Goal: Obtain resource: Download file/media

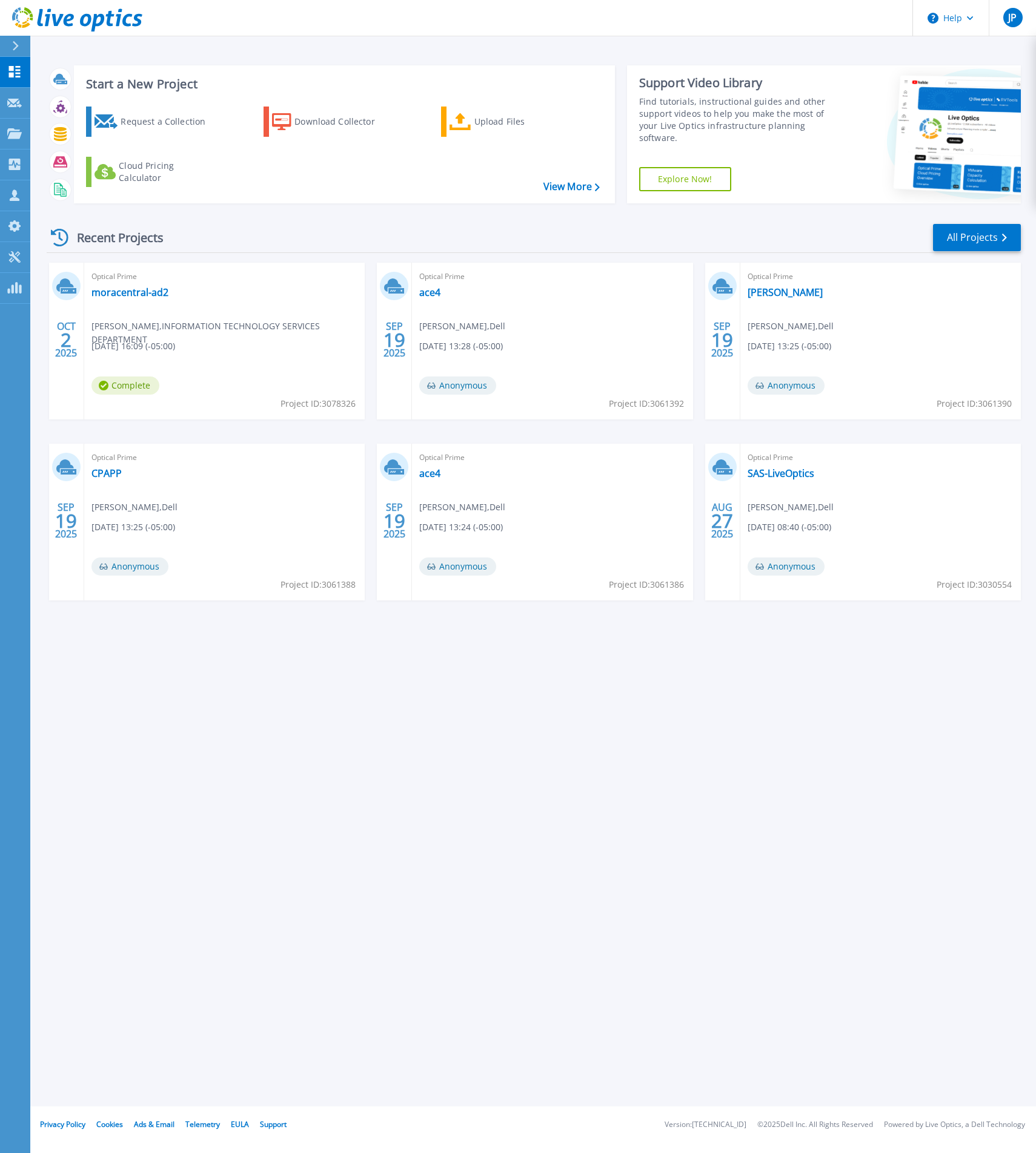
click at [253, 325] on span "[PERSON_NAME] , INFORMATION TECHNOLOGY SERVICES DEPARTMENT" at bounding box center [228, 333] width 274 height 26
click at [138, 294] on link "moracentral-ad2" at bounding box center [129, 292] width 77 height 12
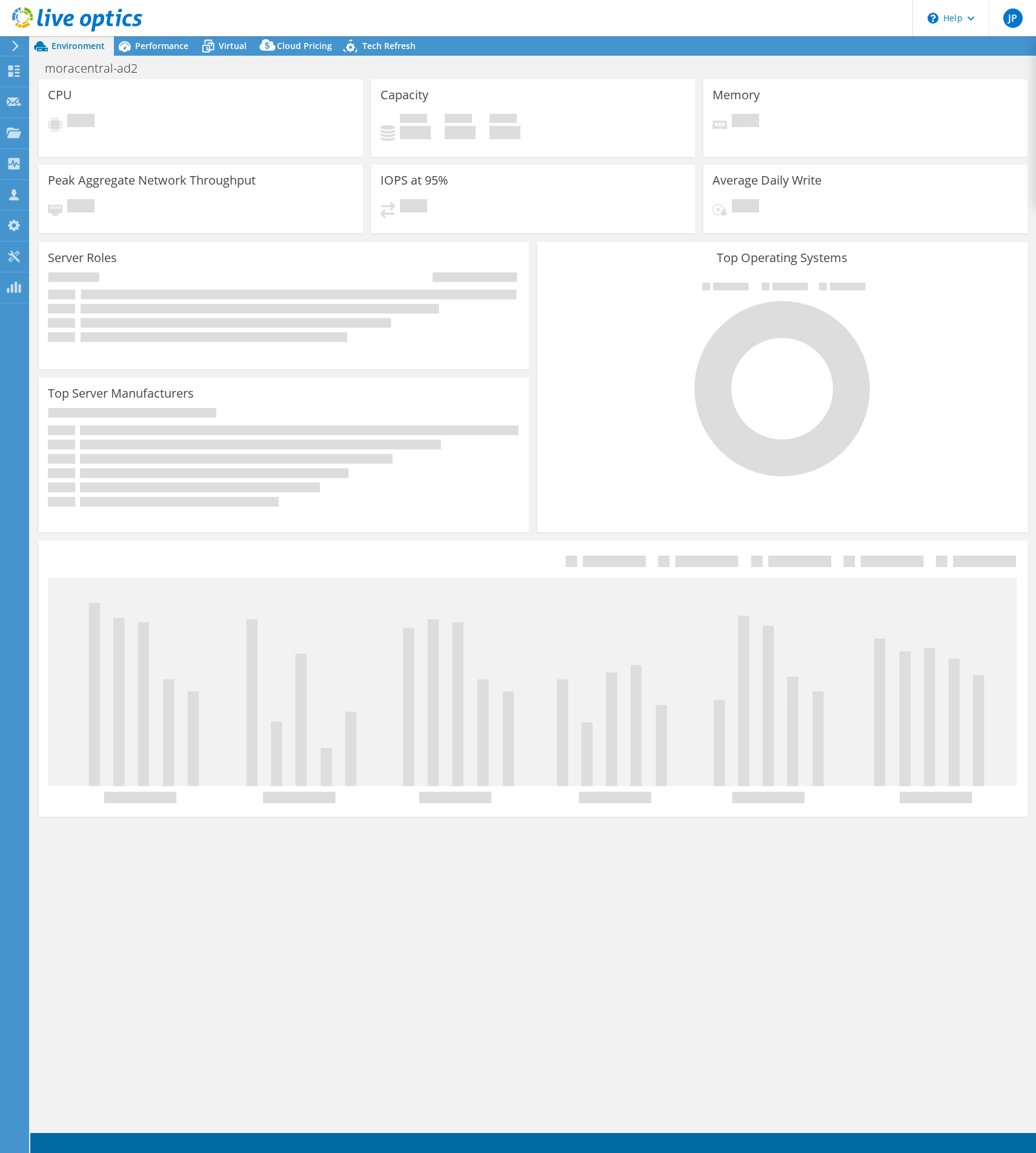
select select "USD"
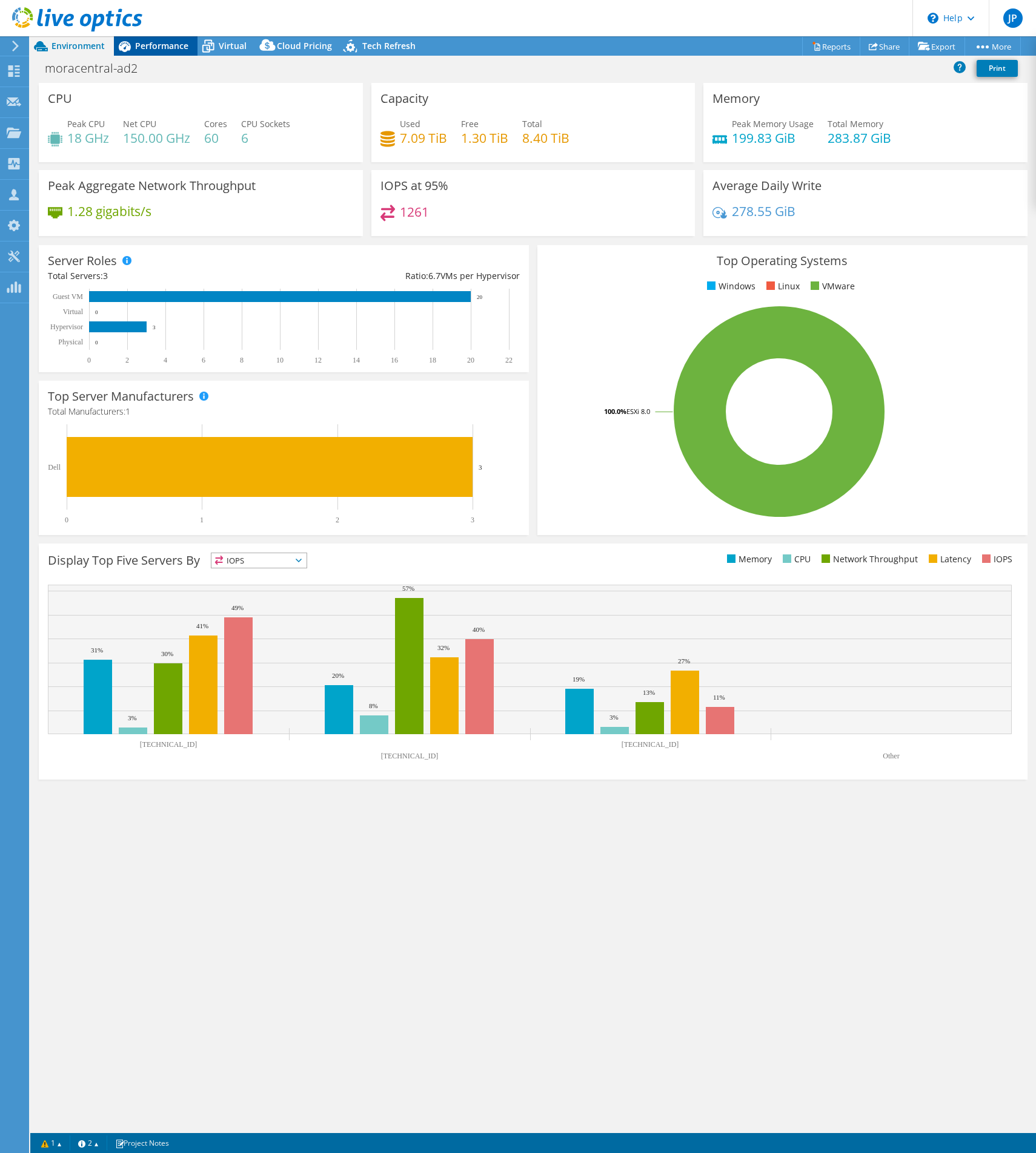
click at [162, 48] on span "Performance" at bounding box center [161, 46] width 53 height 12
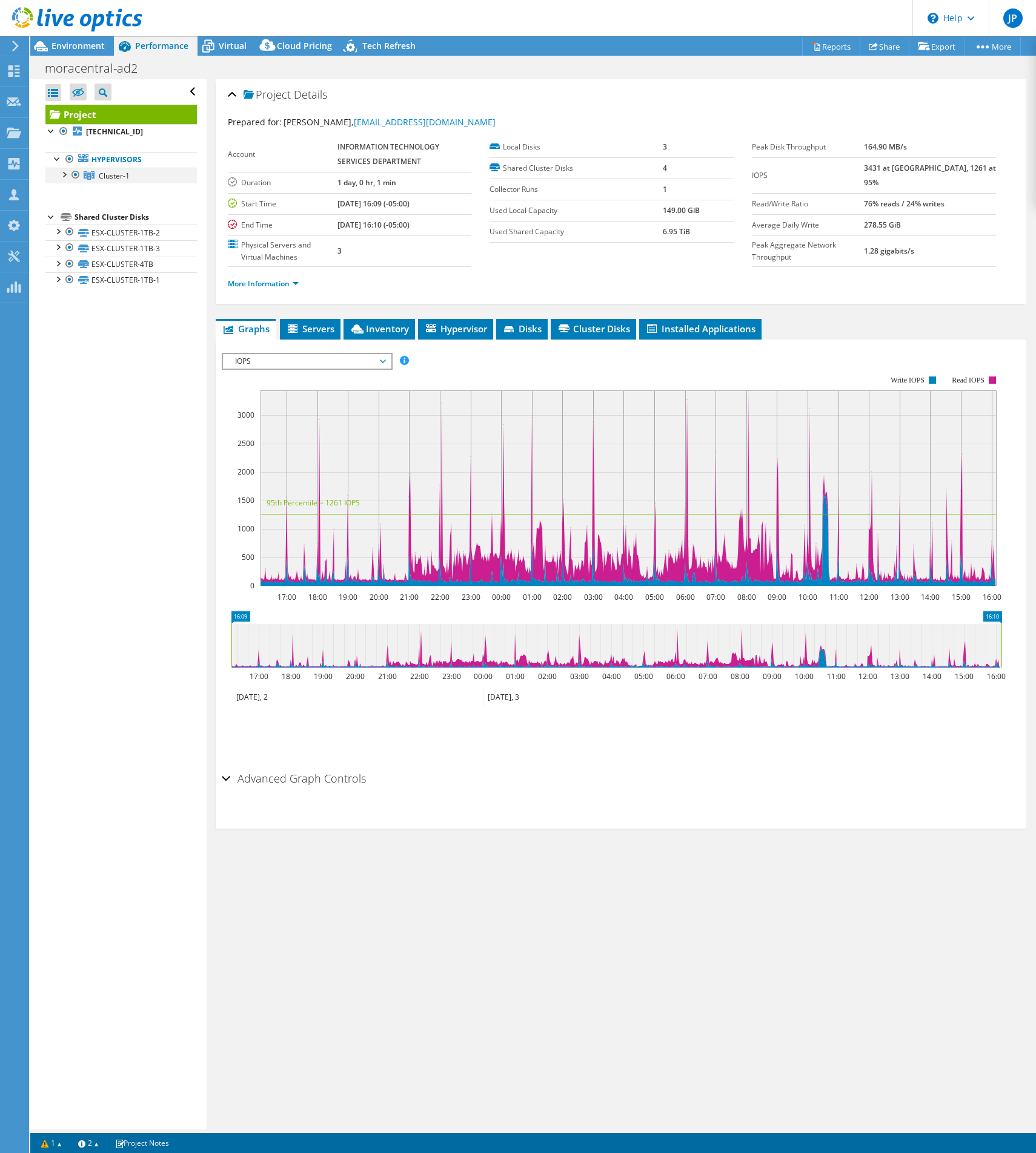
click at [65, 174] on div at bounding box center [63, 174] width 12 height 12
click at [133, 188] on link "[TECHNICAL_ID]" at bounding box center [121, 191] width 151 height 16
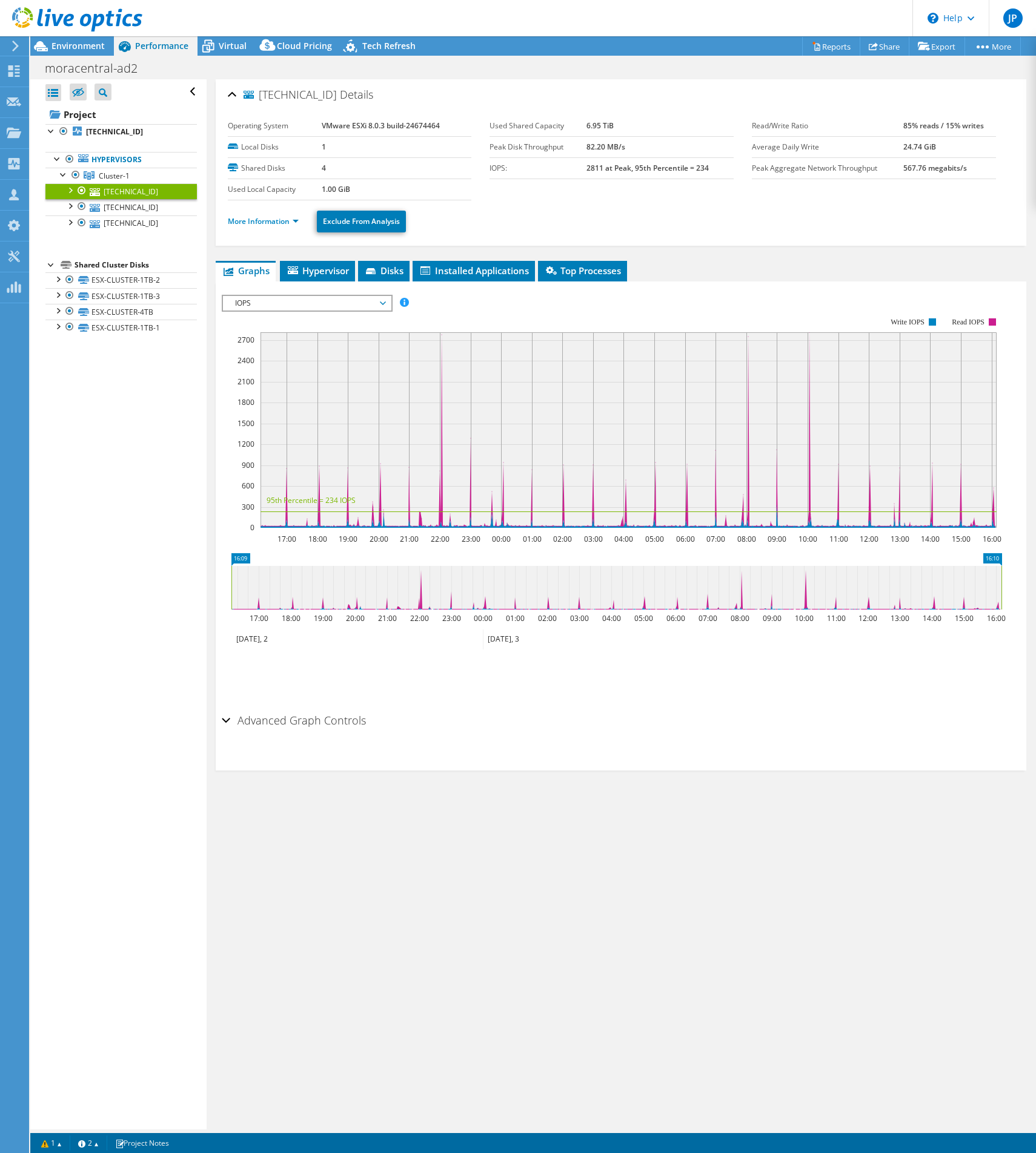
click at [279, 215] on li "More Information" at bounding box center [267, 222] width 79 height 14
click at [280, 220] on link "More Information" at bounding box center [263, 221] width 71 height 11
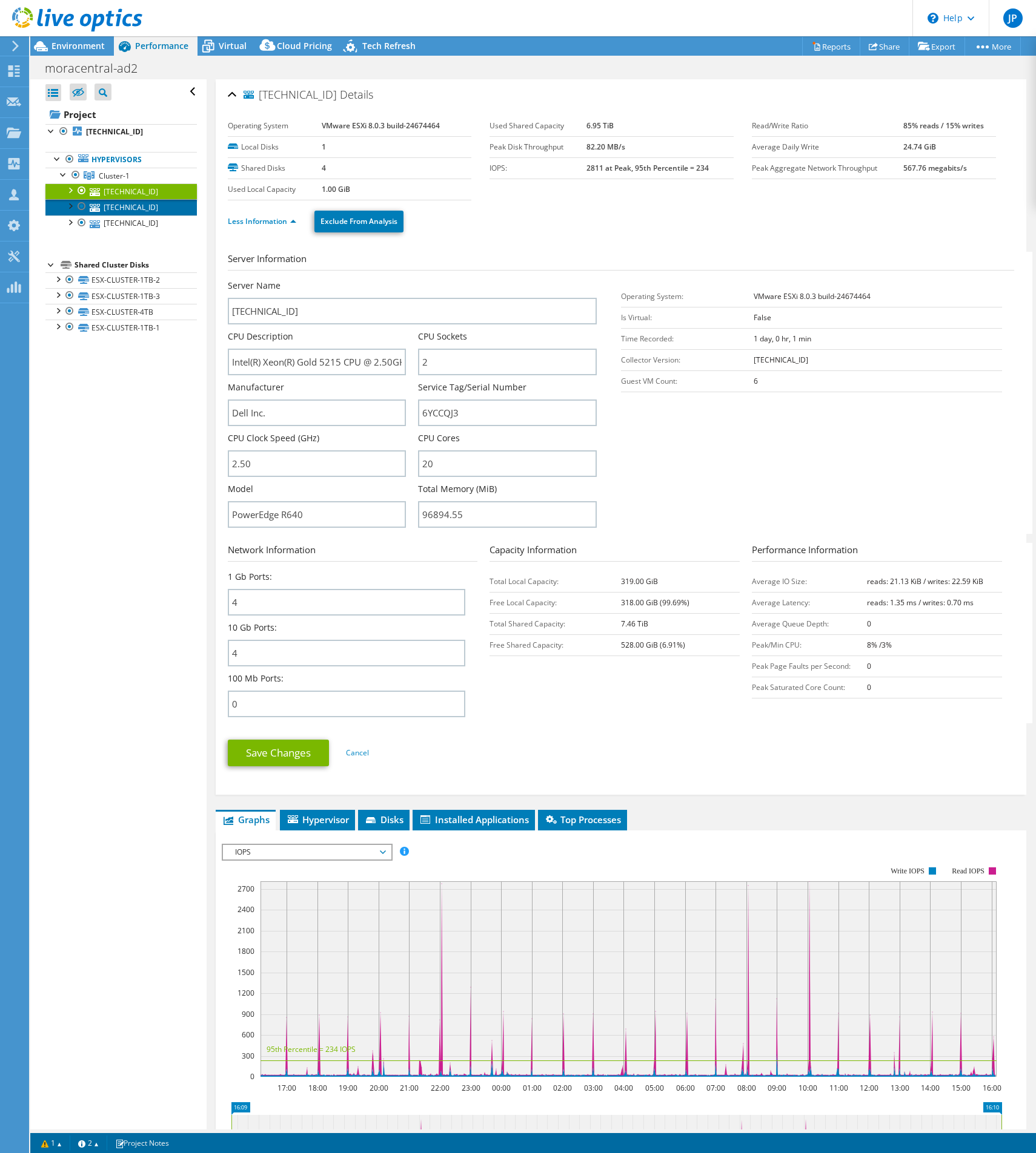
click at [134, 212] on link "[TECHNICAL_ID]" at bounding box center [121, 207] width 151 height 16
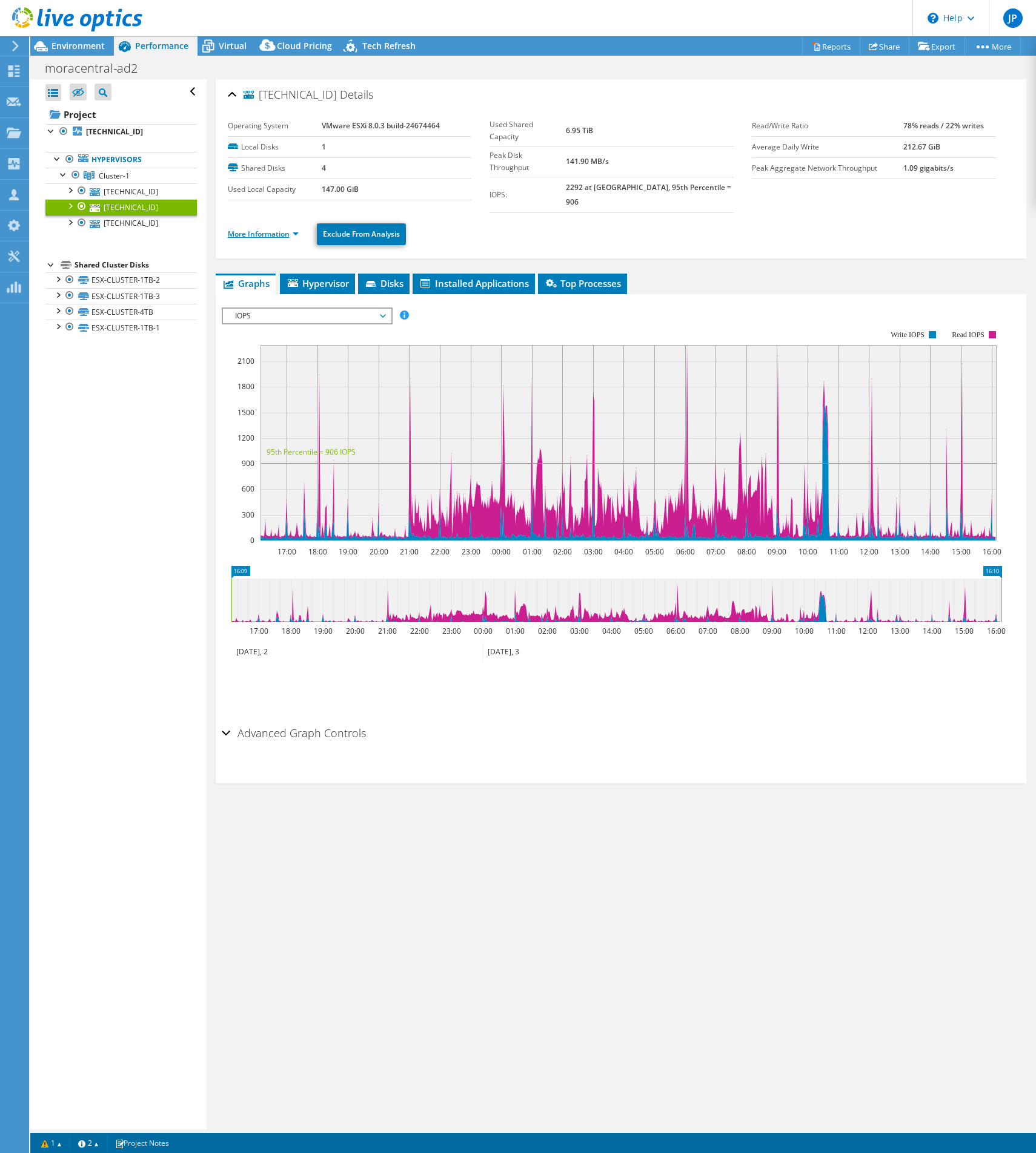
click at [236, 229] on link "More Information" at bounding box center [263, 234] width 71 height 11
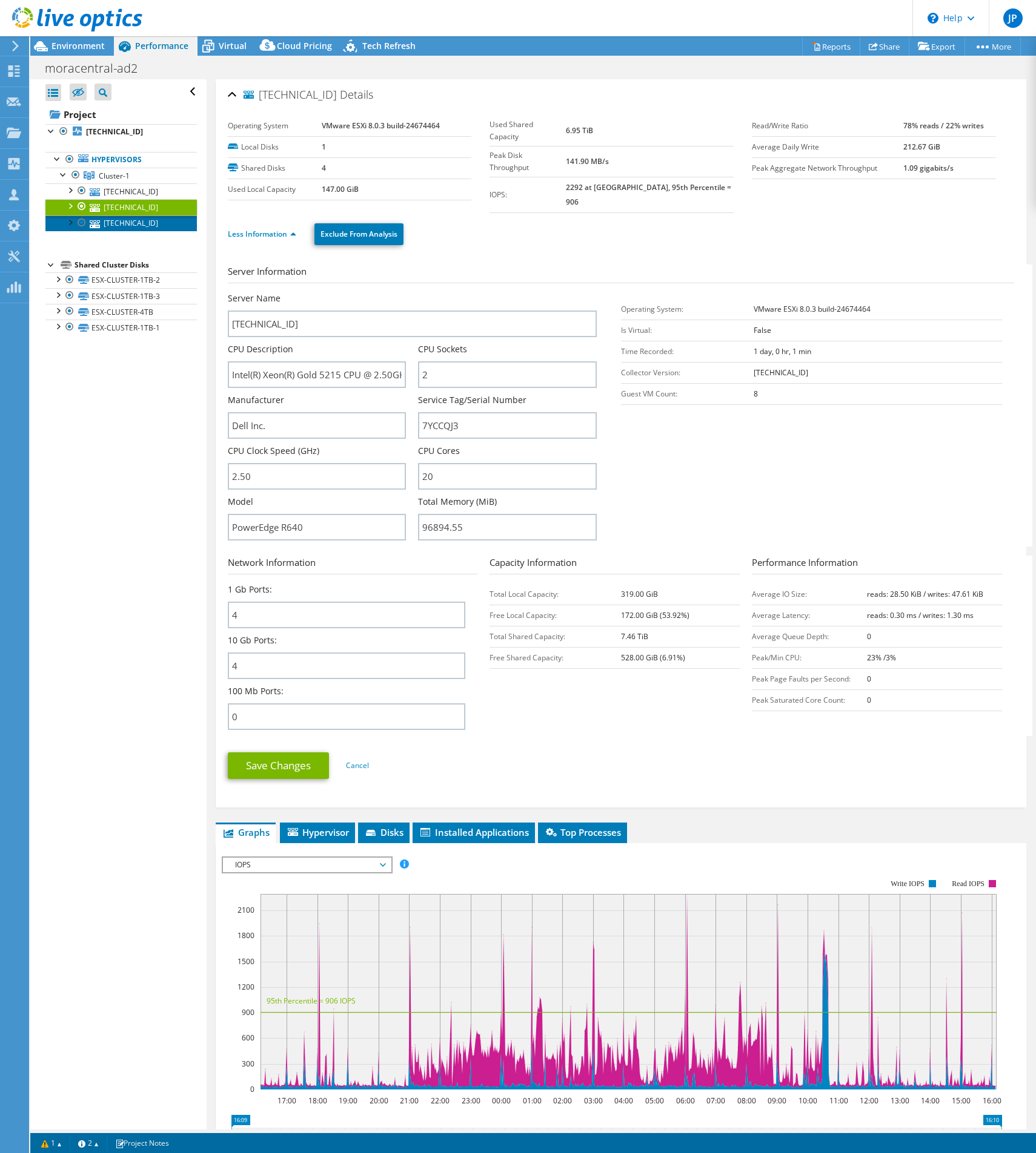
click at [111, 224] on link "[TECHNICAL_ID]" at bounding box center [121, 223] width 151 height 16
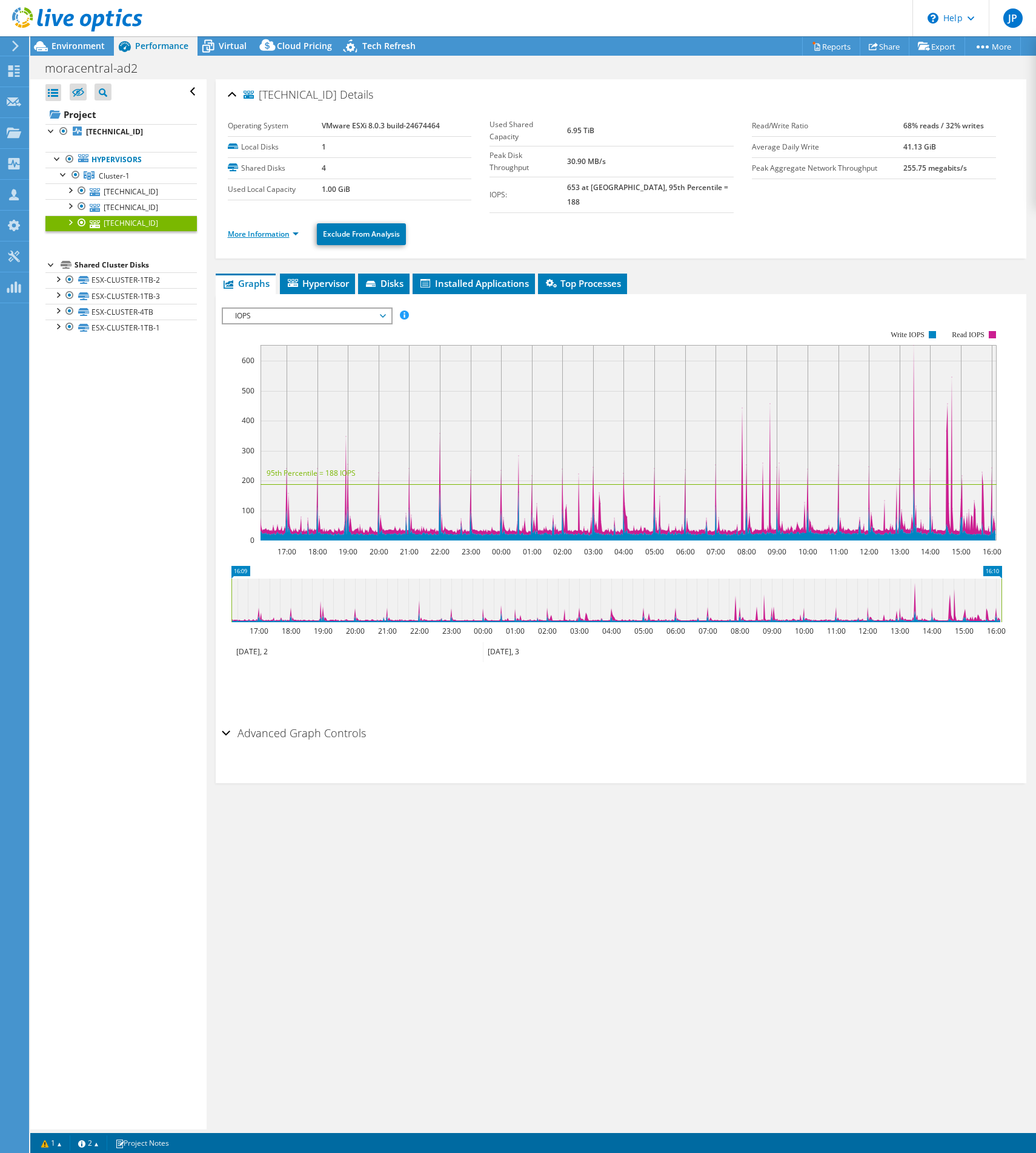
click at [276, 229] on link "More Information" at bounding box center [263, 234] width 71 height 11
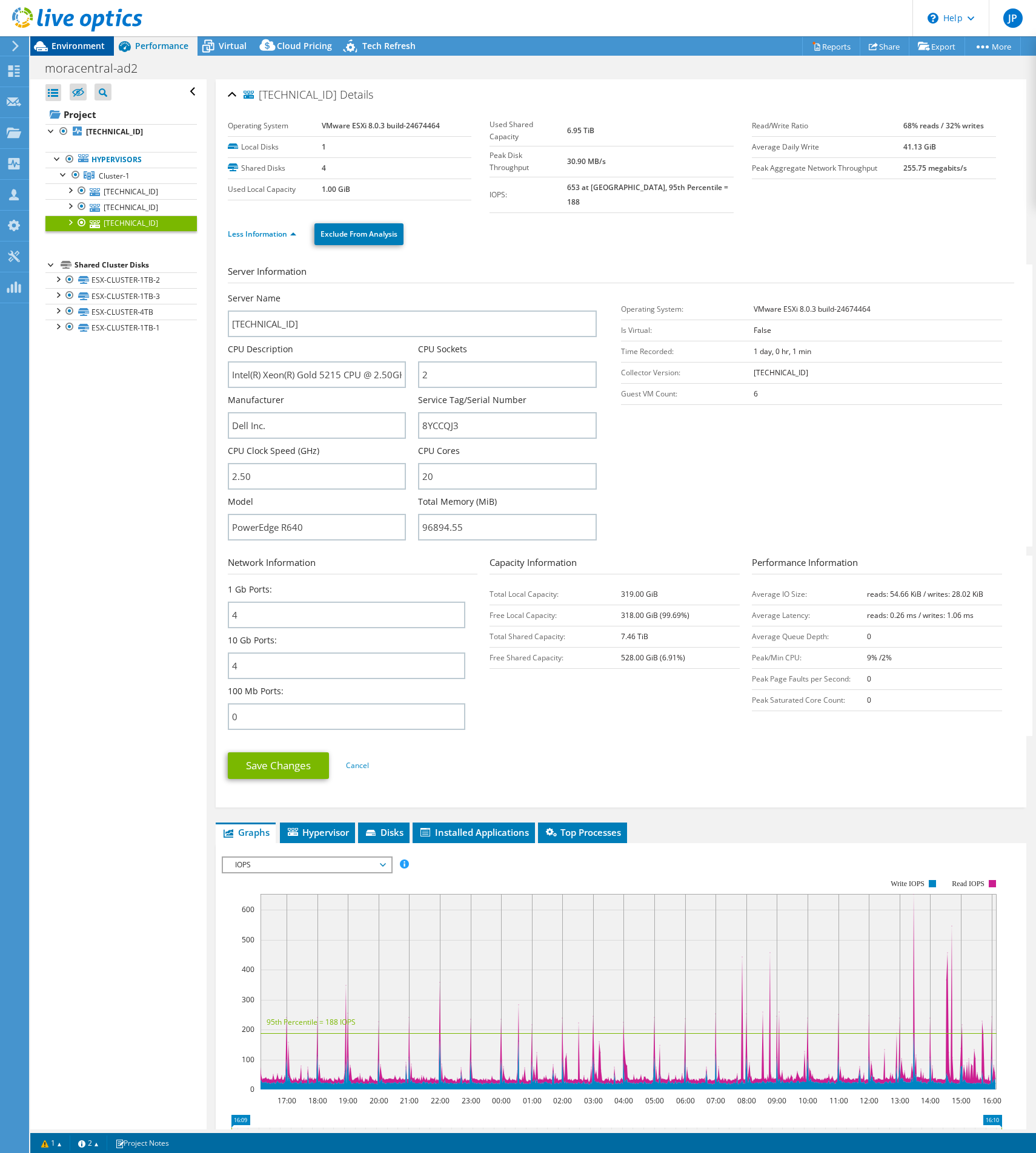
click at [101, 48] on span "Environment" at bounding box center [78, 46] width 53 height 12
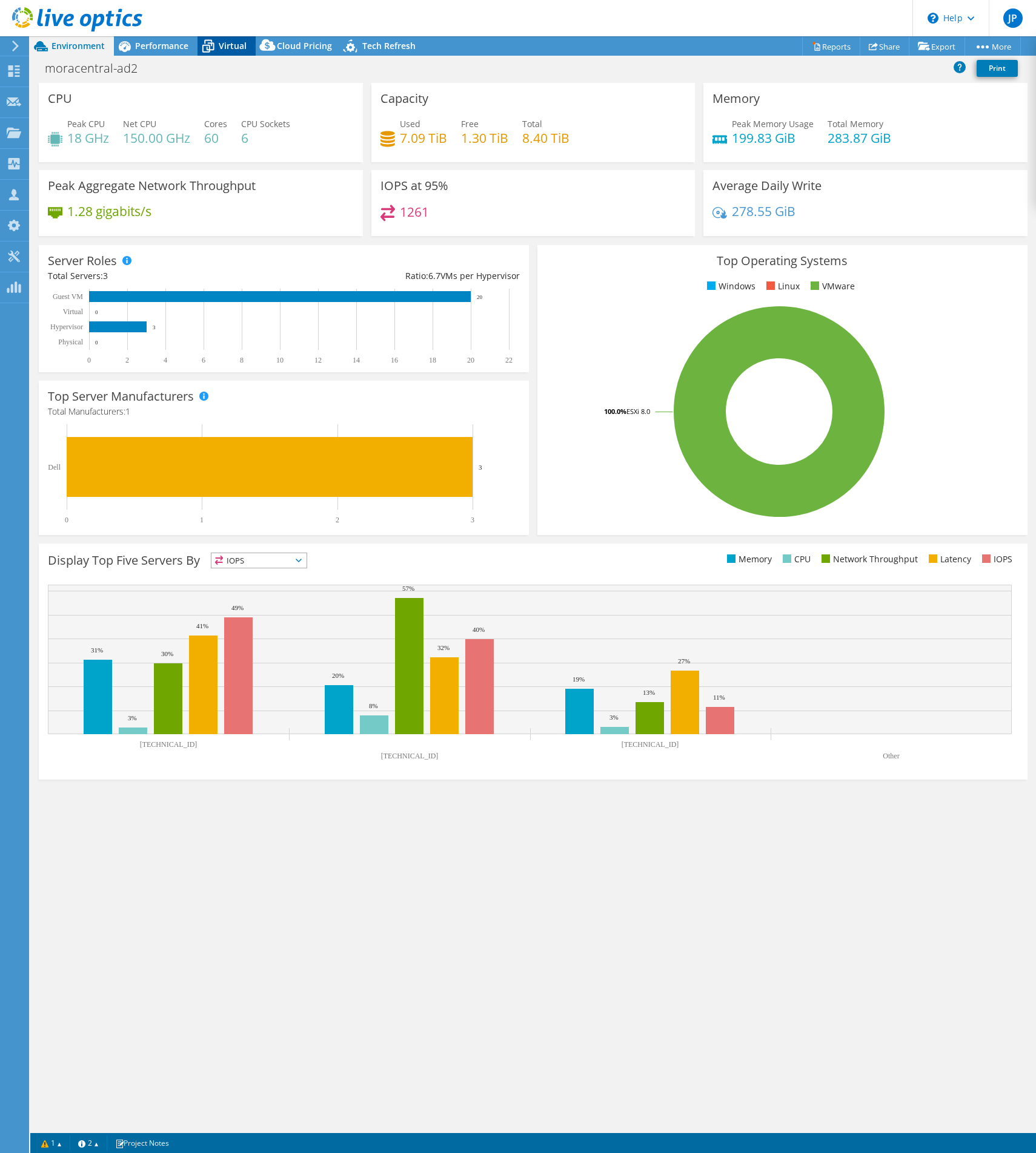
click at [213, 48] on icon at bounding box center [209, 47] width 21 height 21
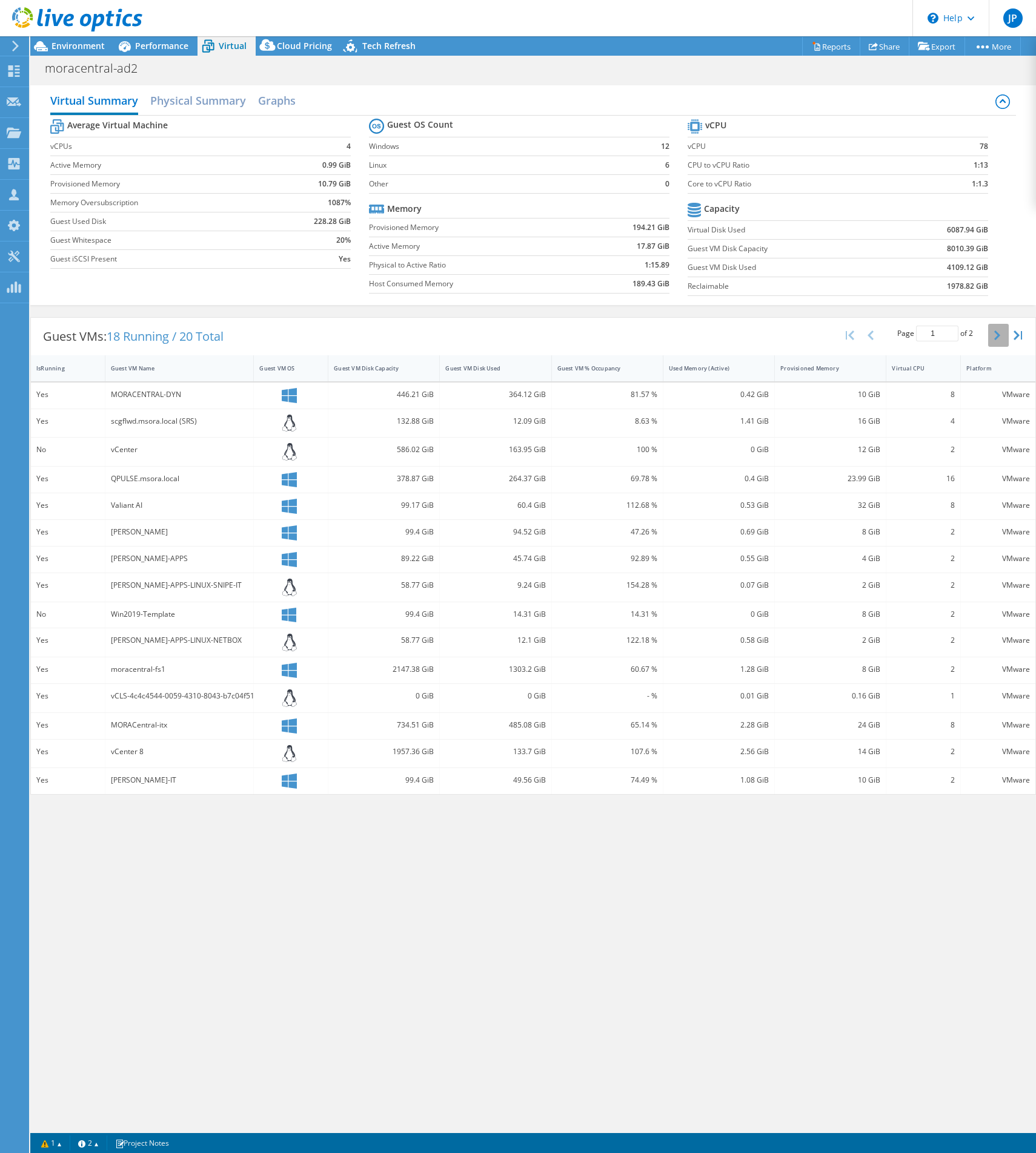
click at [992, 331] on button "button" at bounding box center [997, 336] width 20 height 23
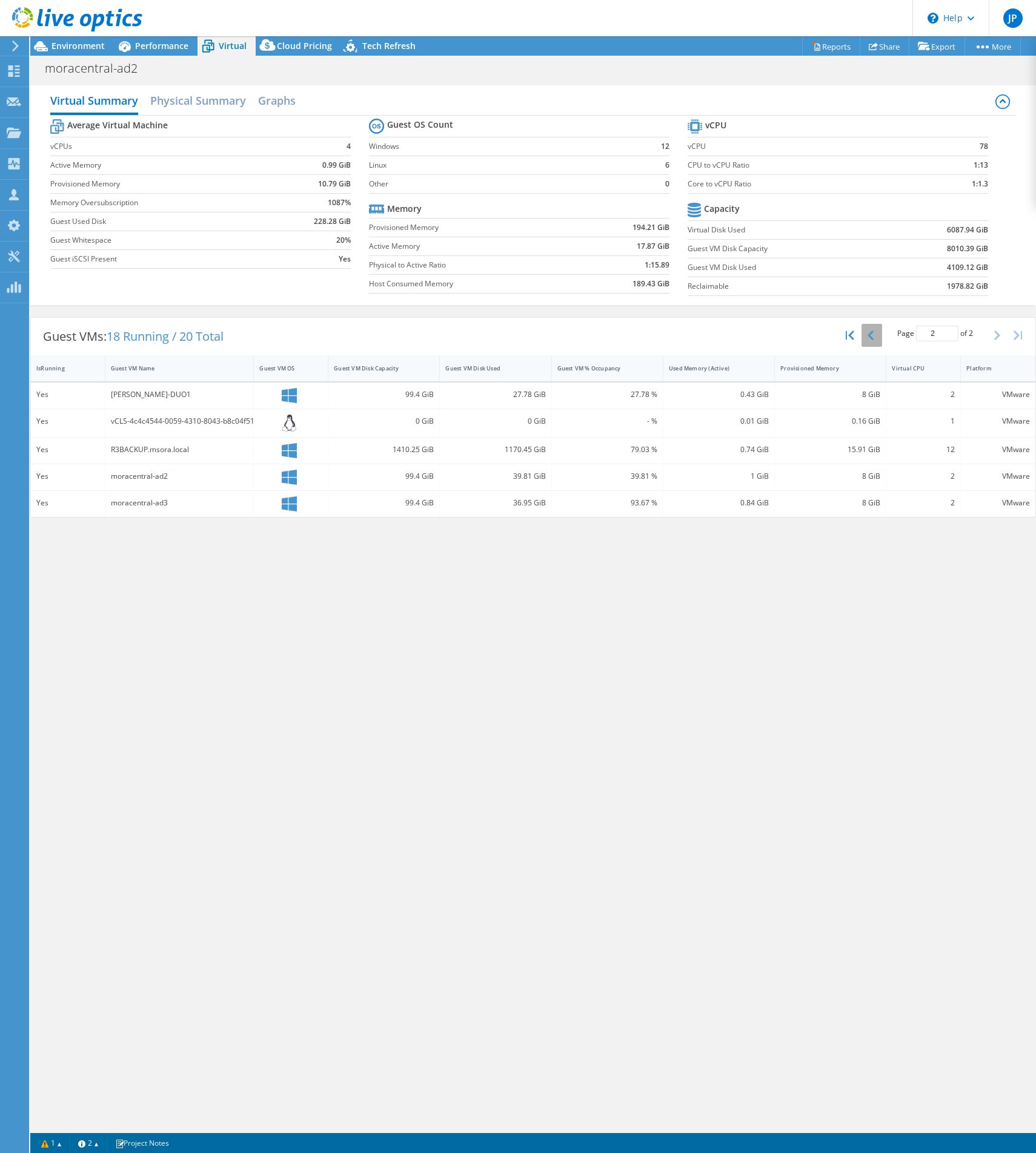
click at [867, 333] on icon "button" at bounding box center [870, 336] width 6 height 10
type input "1"
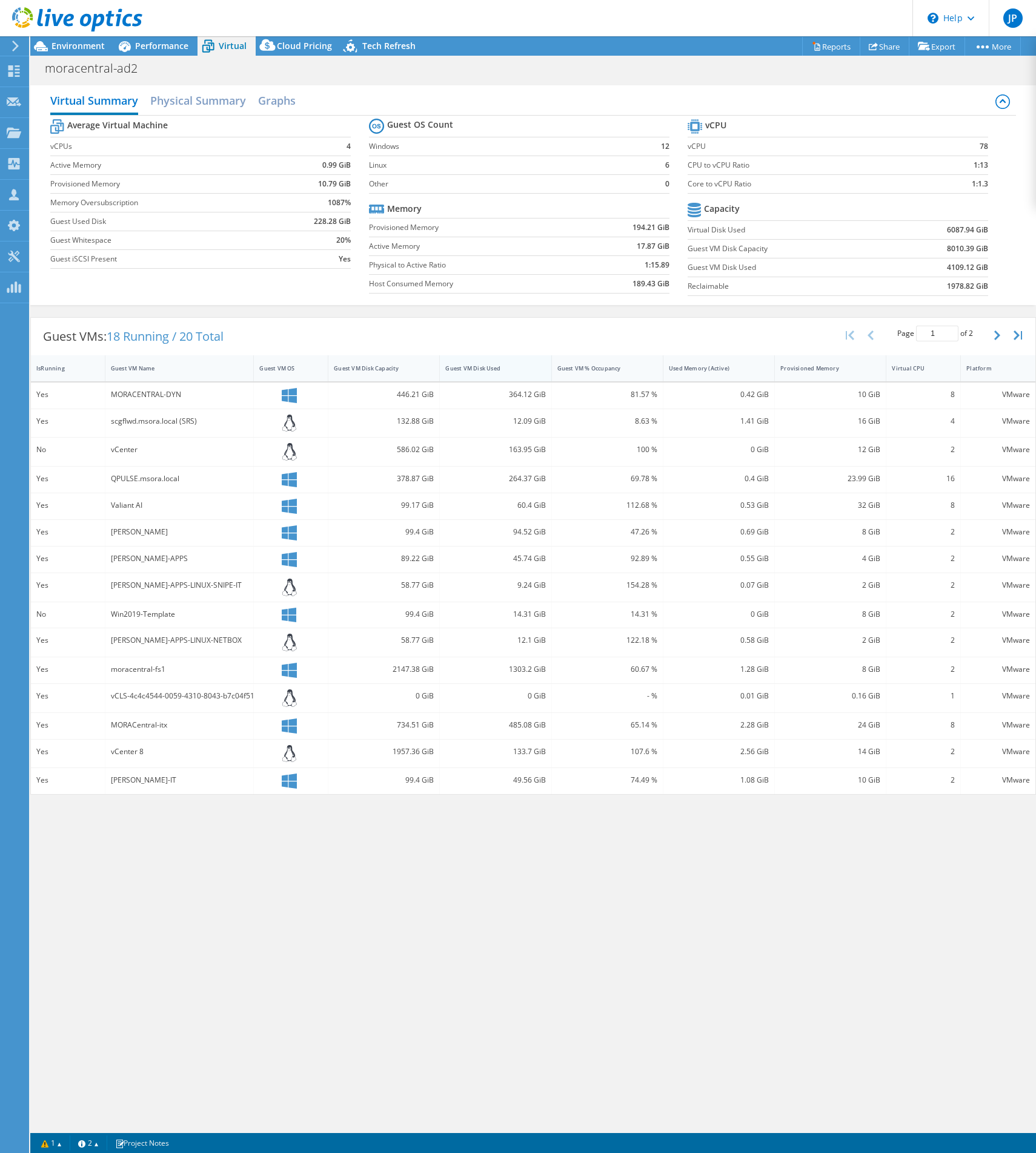
click at [500, 376] on div "Guest VM Disk Used" at bounding box center [487, 368] width 96 height 18
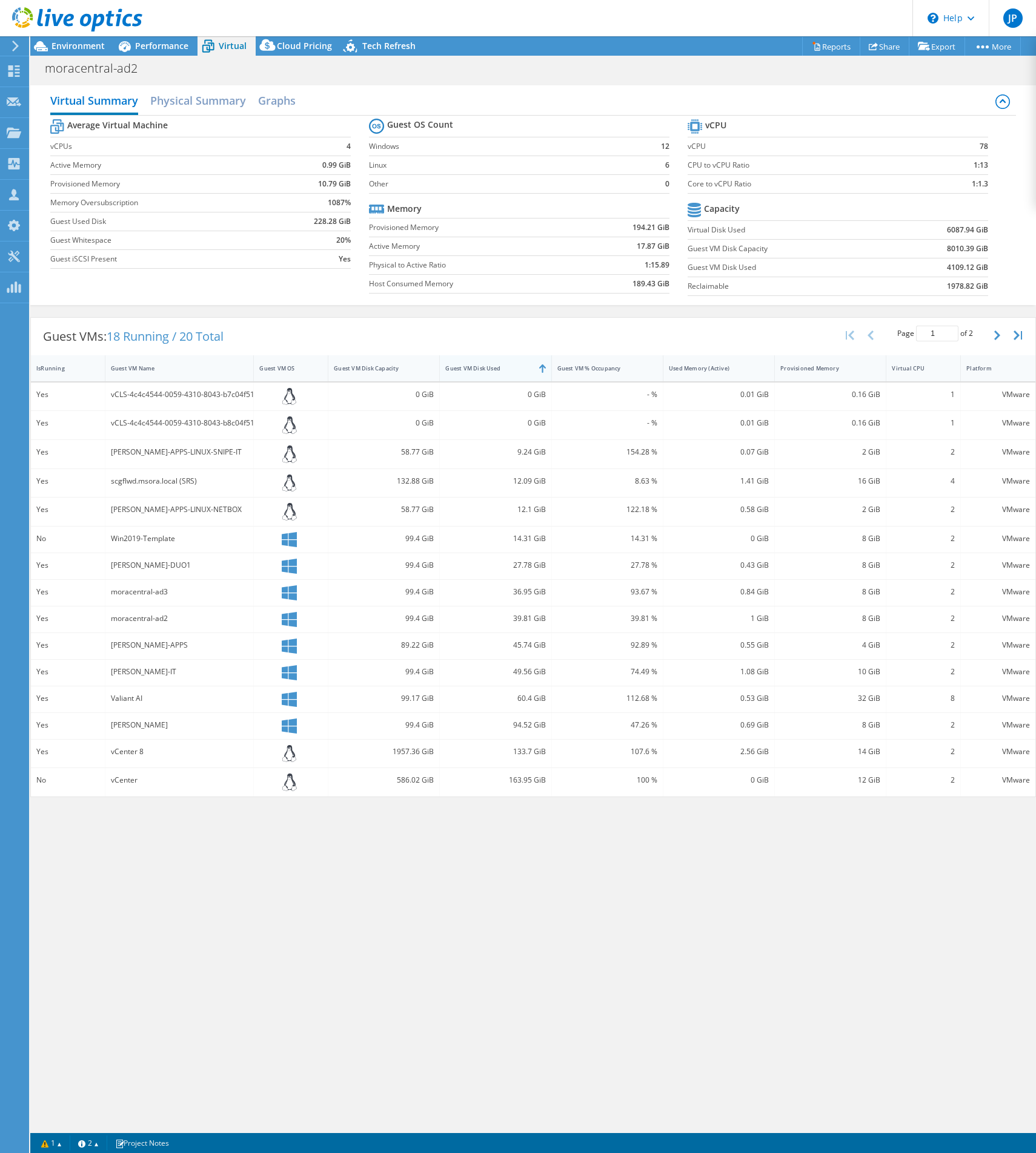
click at [488, 373] on div "Guest VM Disk Used" at bounding box center [487, 368] width 96 height 18
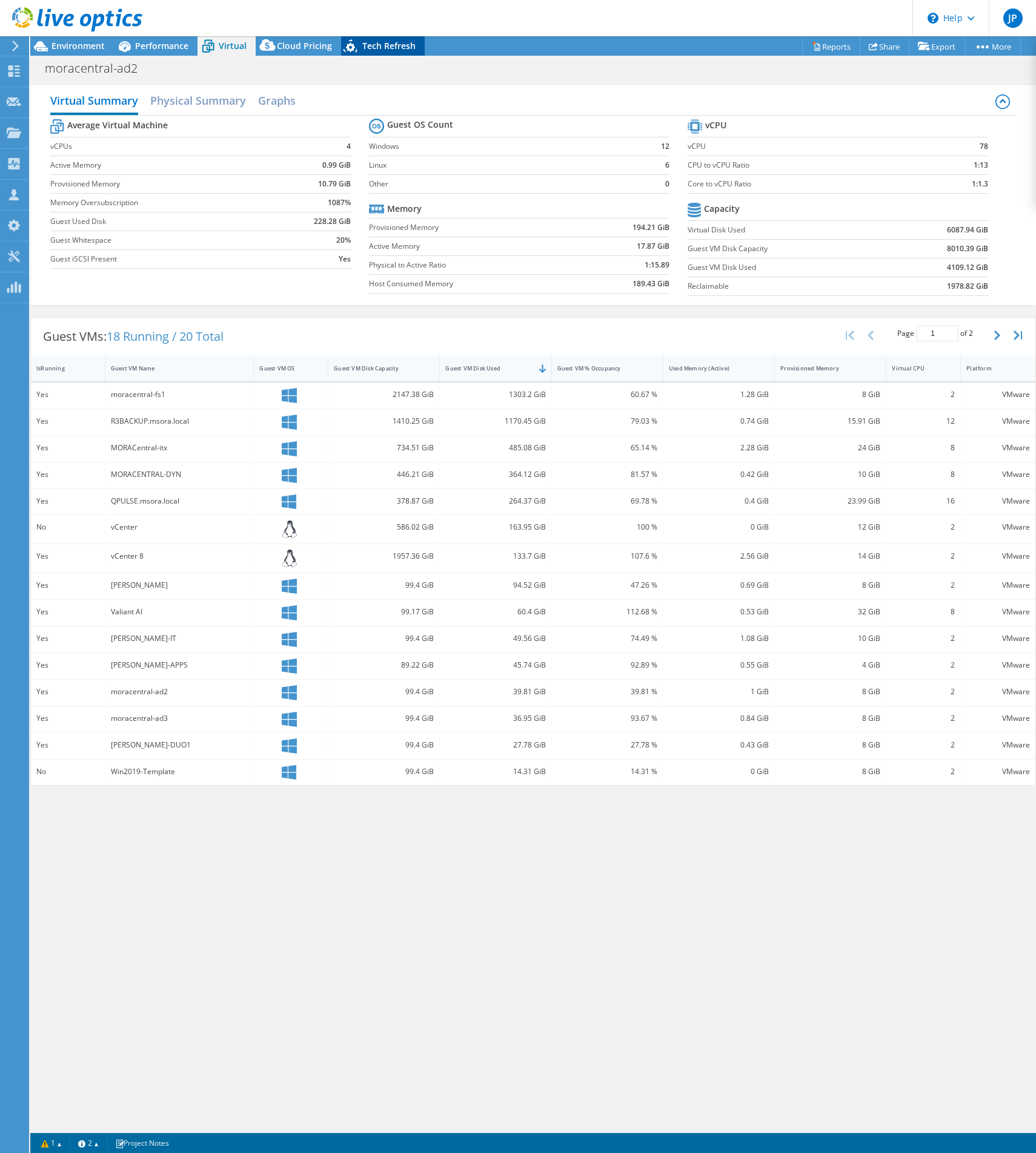
click at [404, 49] on span "Tech Refresh" at bounding box center [388, 46] width 53 height 12
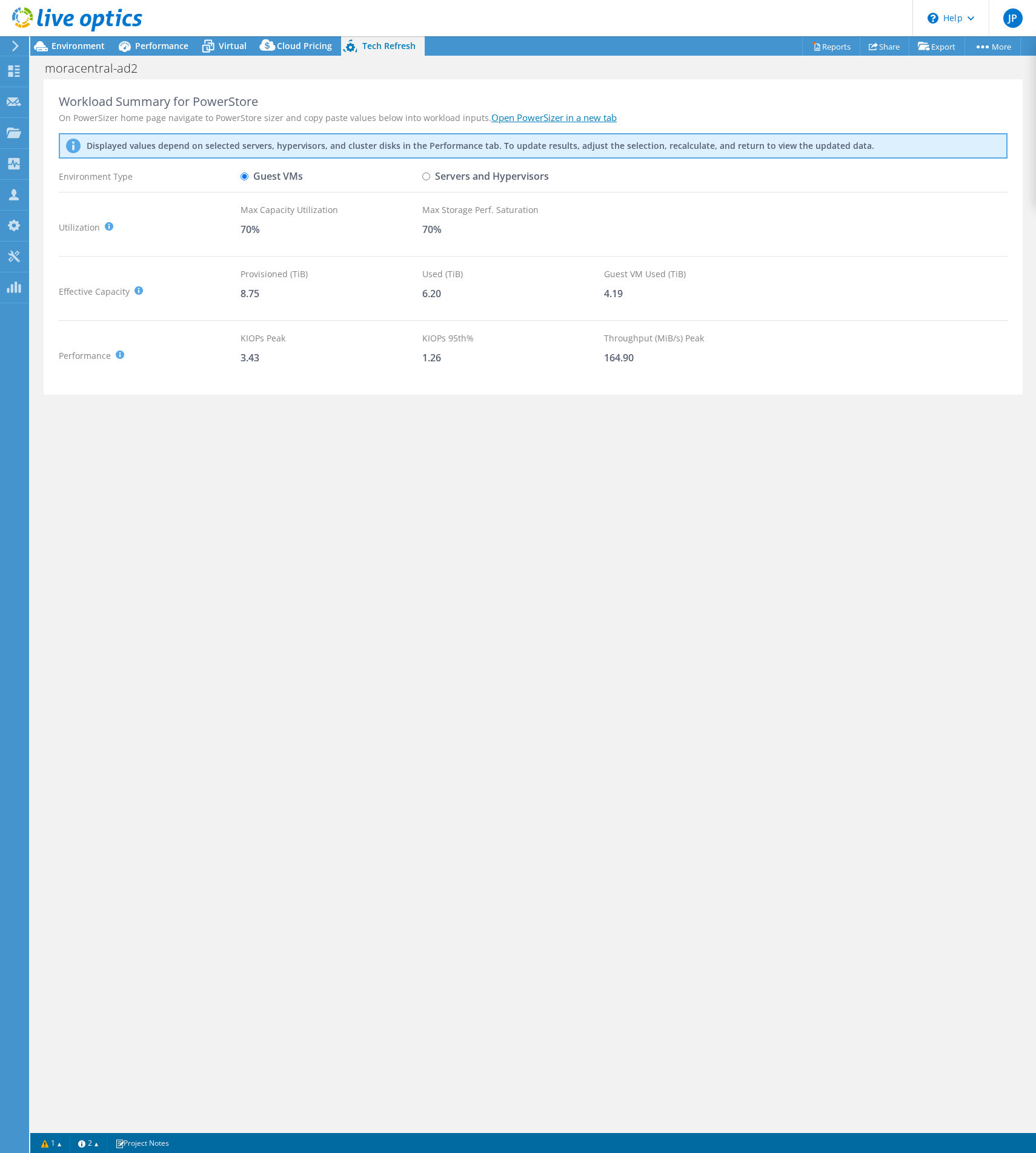
click at [442, 178] on label "Servers and Hypervisors" at bounding box center [485, 176] width 126 height 21
click at [430, 178] on input "Servers and Hypervisors" at bounding box center [426, 176] width 8 height 8
radio input "true"
click at [276, 175] on label "Guest VMs" at bounding box center [272, 176] width 62 height 21
click at [248, 175] on input "Guest VMs" at bounding box center [244, 176] width 8 height 8
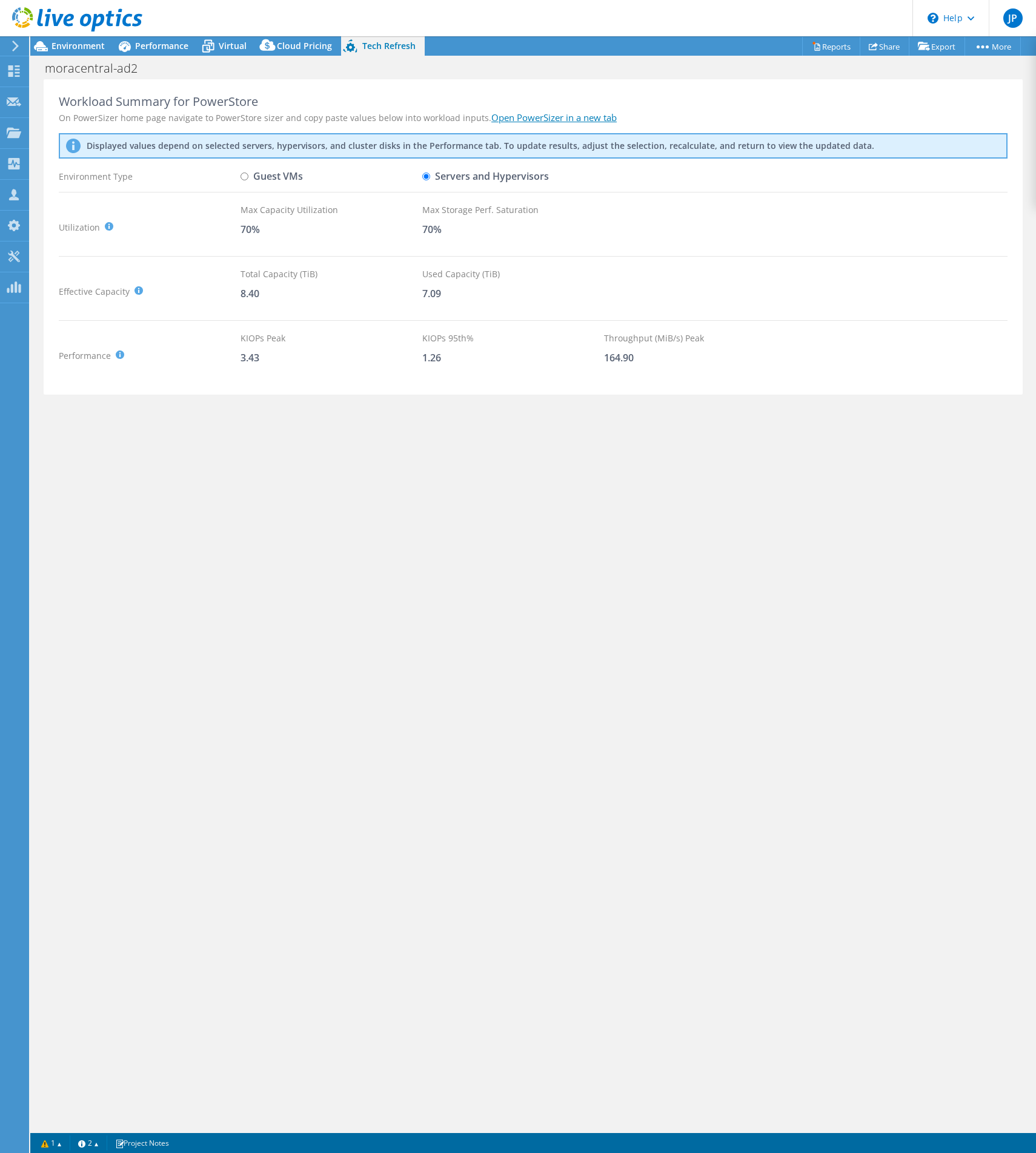
radio input "true"
click at [441, 176] on label "Servers and Hypervisors" at bounding box center [485, 176] width 126 height 21
click at [430, 176] on input "Servers and Hypervisors" at bounding box center [426, 176] width 8 height 8
radio input "true"
click at [274, 176] on label "Guest VMs" at bounding box center [272, 176] width 62 height 21
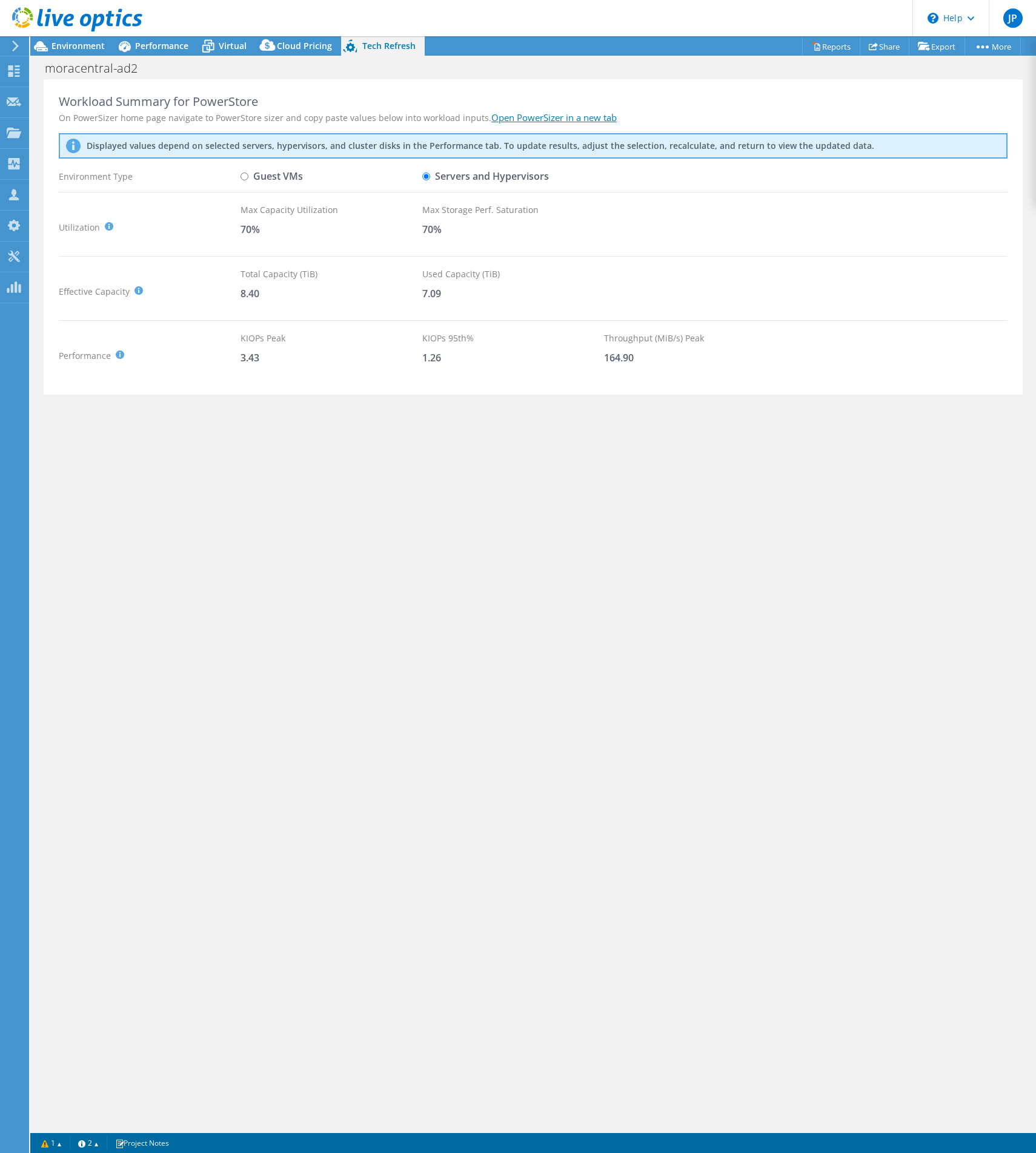
click at [248, 176] on input "Guest VMs" at bounding box center [244, 176] width 8 height 8
radio input "true"
radio input "false"
click at [826, 48] on link "Reports" at bounding box center [831, 46] width 58 height 18
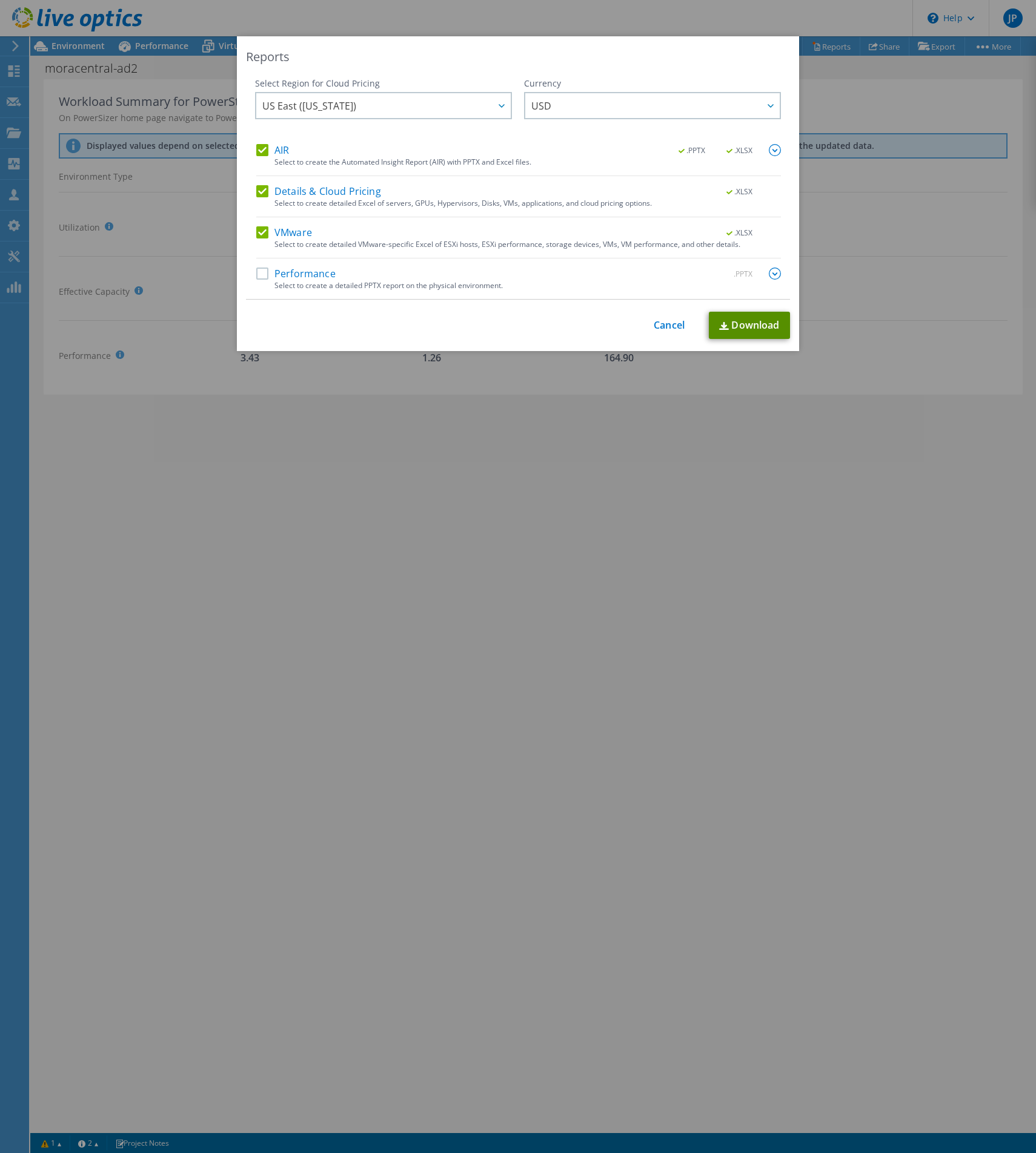
click at [746, 328] on link "Download" at bounding box center [749, 326] width 81 height 27
click at [668, 327] on link "Cancel" at bounding box center [669, 326] width 31 height 12
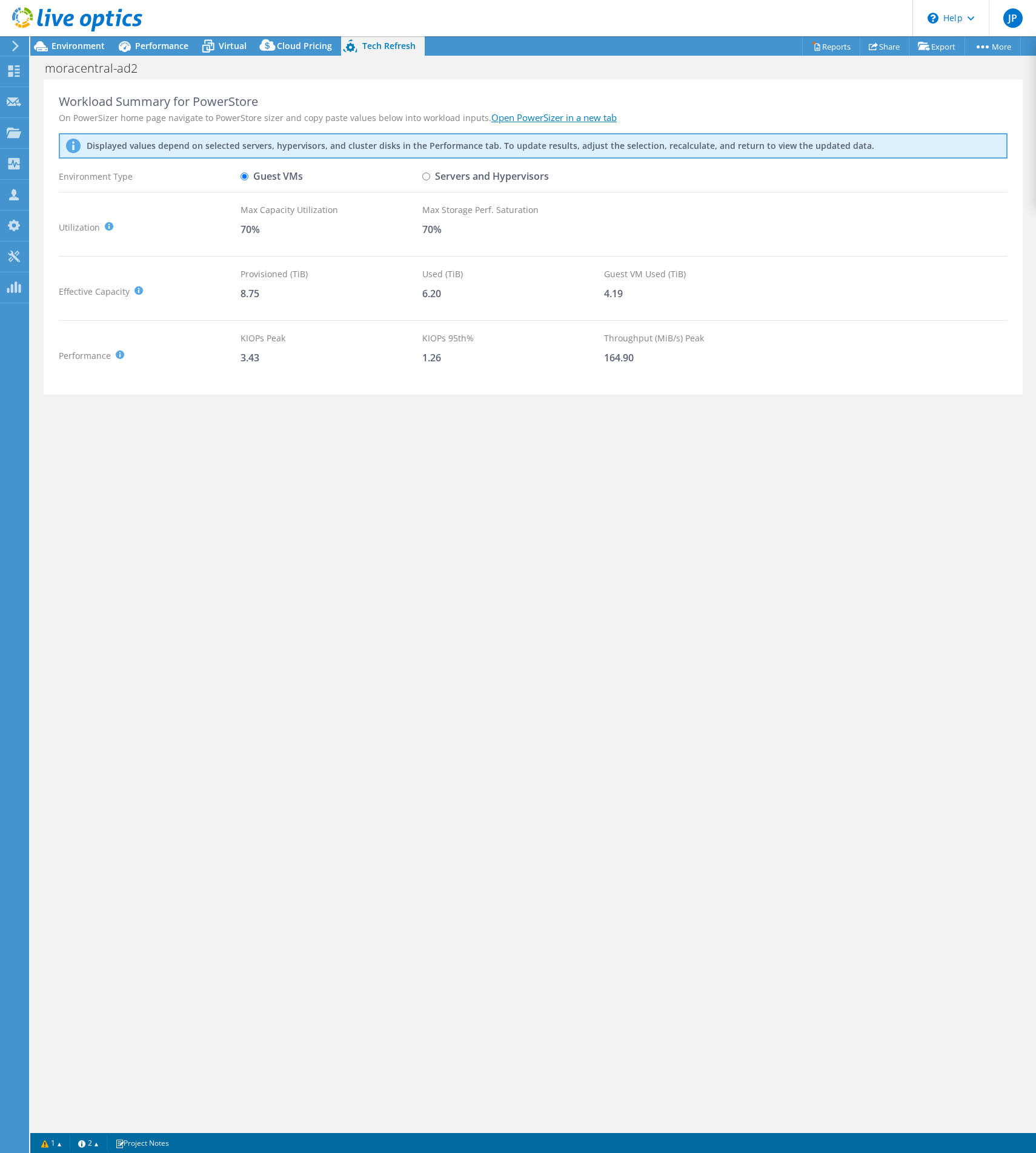
click at [326, 73] on div "moracentral-ad2 Print" at bounding box center [533, 68] width 1005 height 22
click at [68, 49] on span "Environment" at bounding box center [78, 46] width 53 height 12
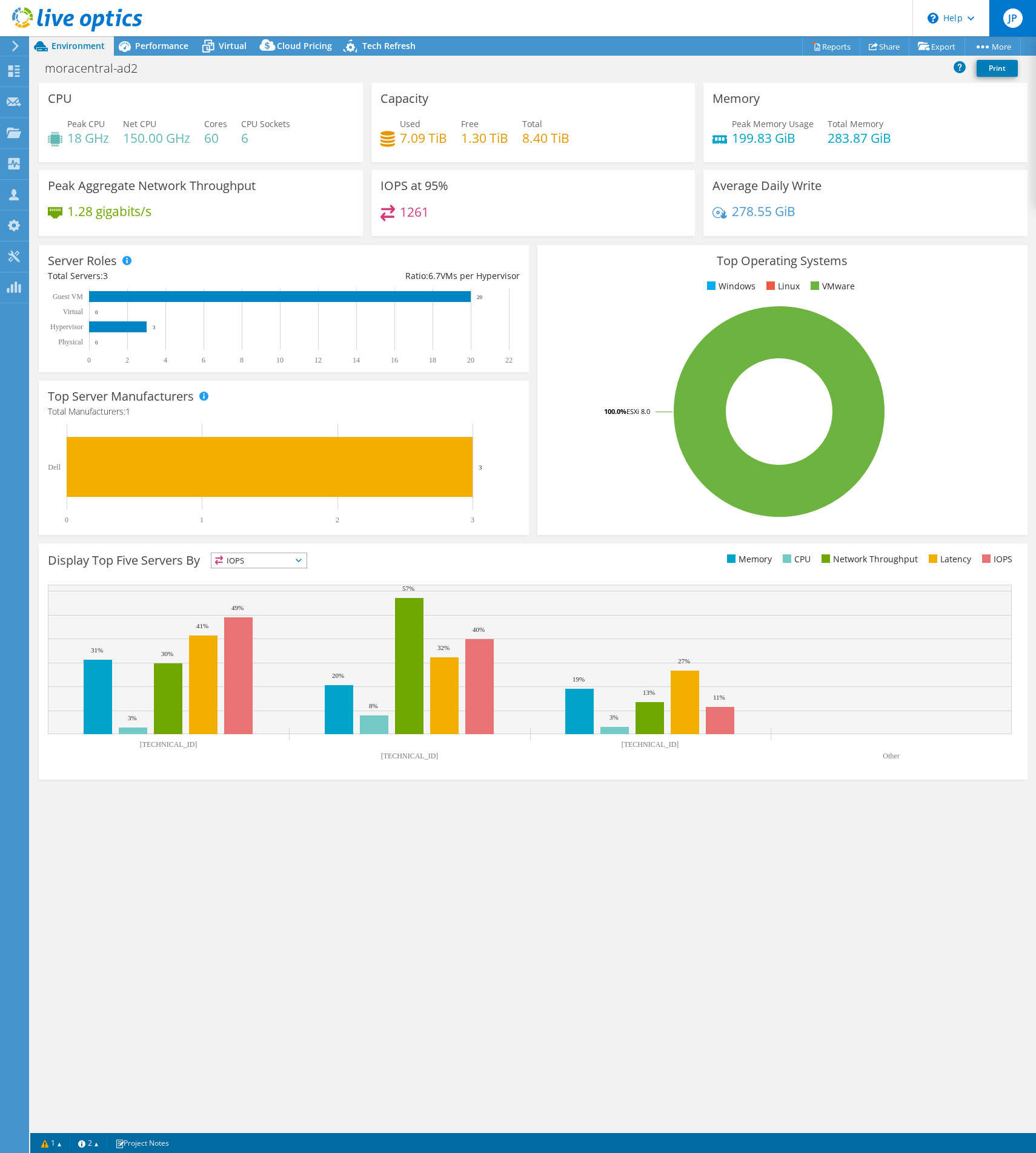
click at [1025, 16] on div "JP" at bounding box center [1012, 17] width 48 height 36
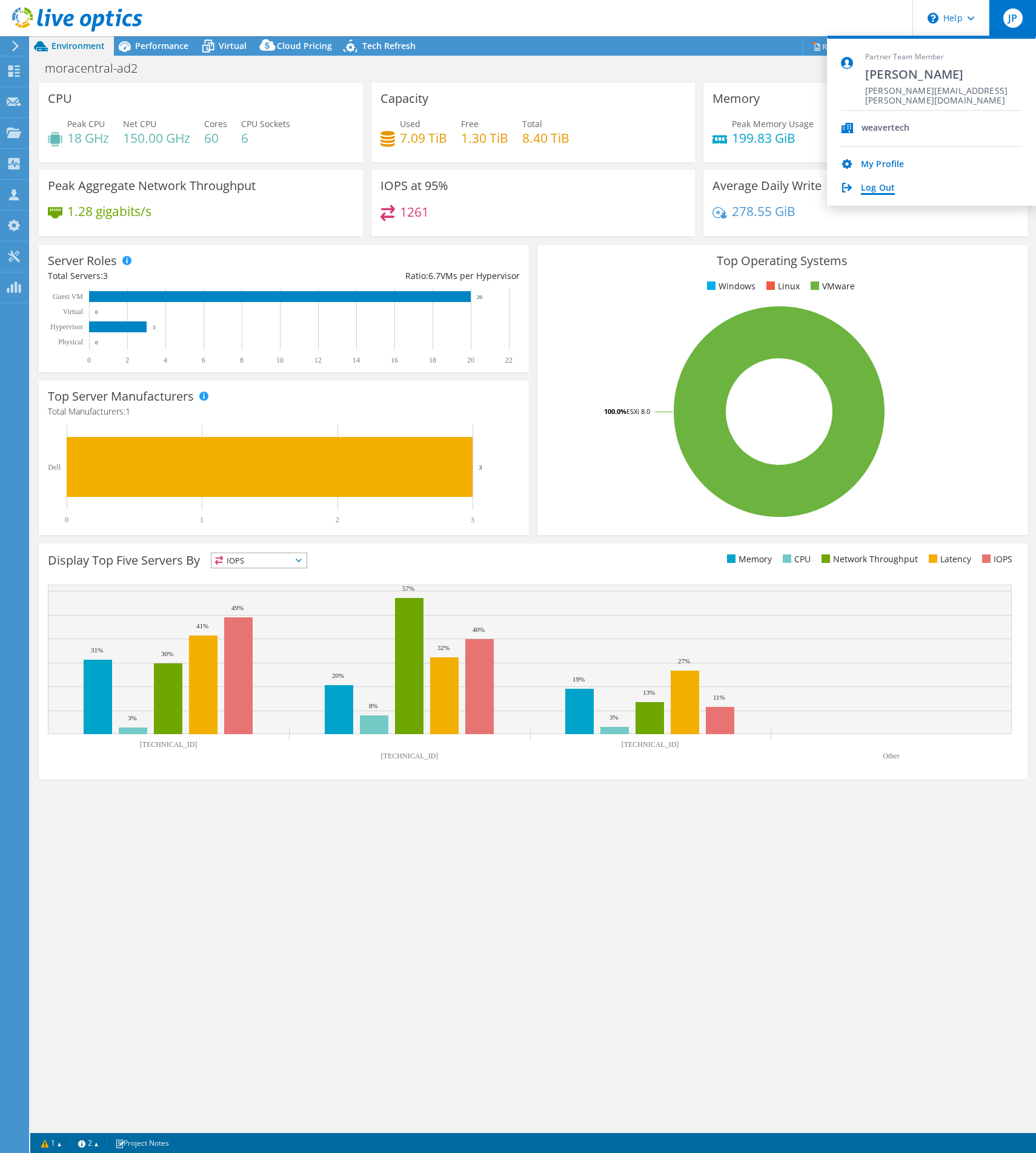
click at [862, 190] on link "Log Out" at bounding box center [877, 189] width 34 height 12
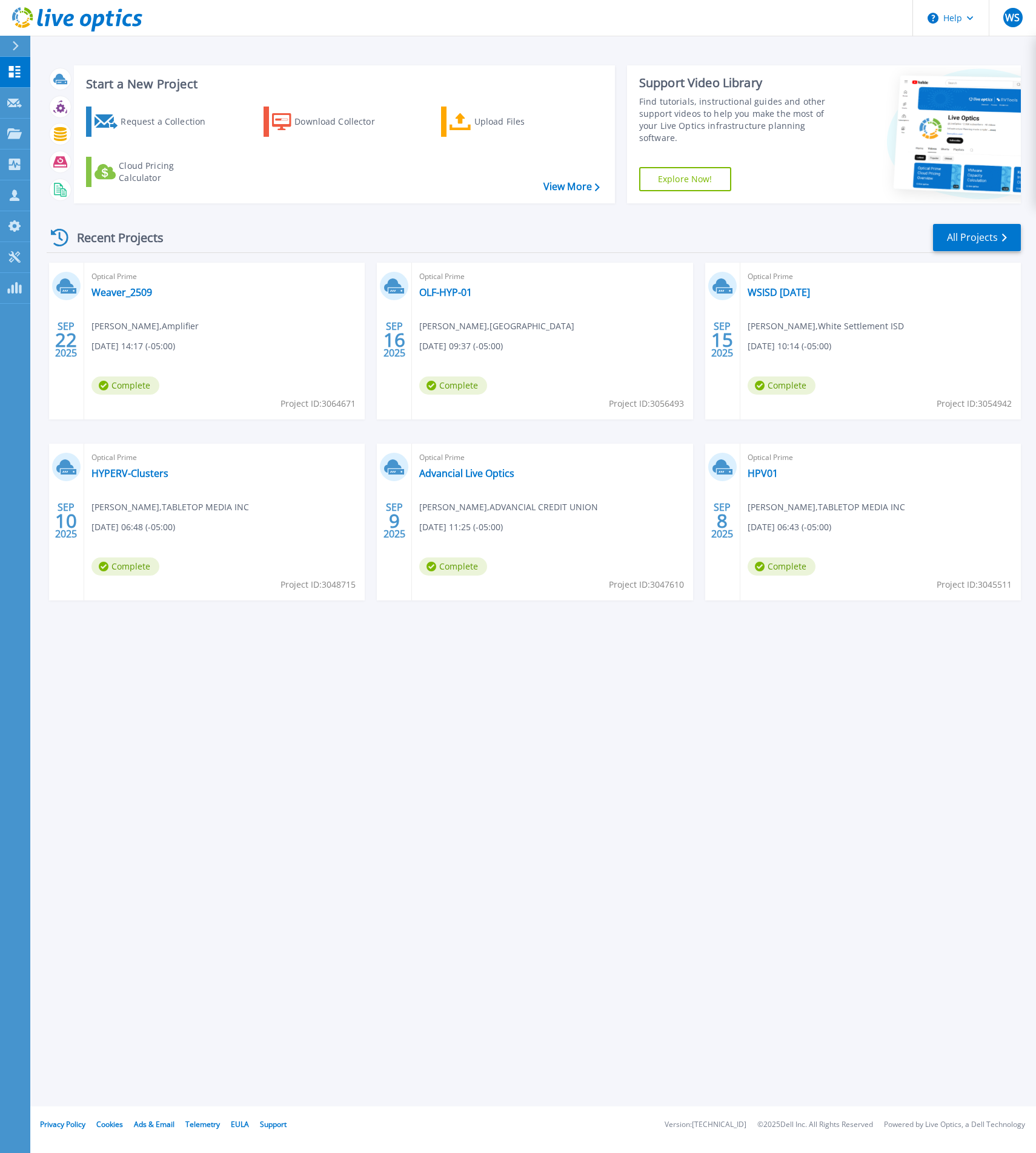
click at [308, 238] on div "Recent Projects All Projects" at bounding box center [534, 238] width 974 height 30
click at [135, 291] on link "Weaver_2509" at bounding box center [121, 292] width 60 height 12
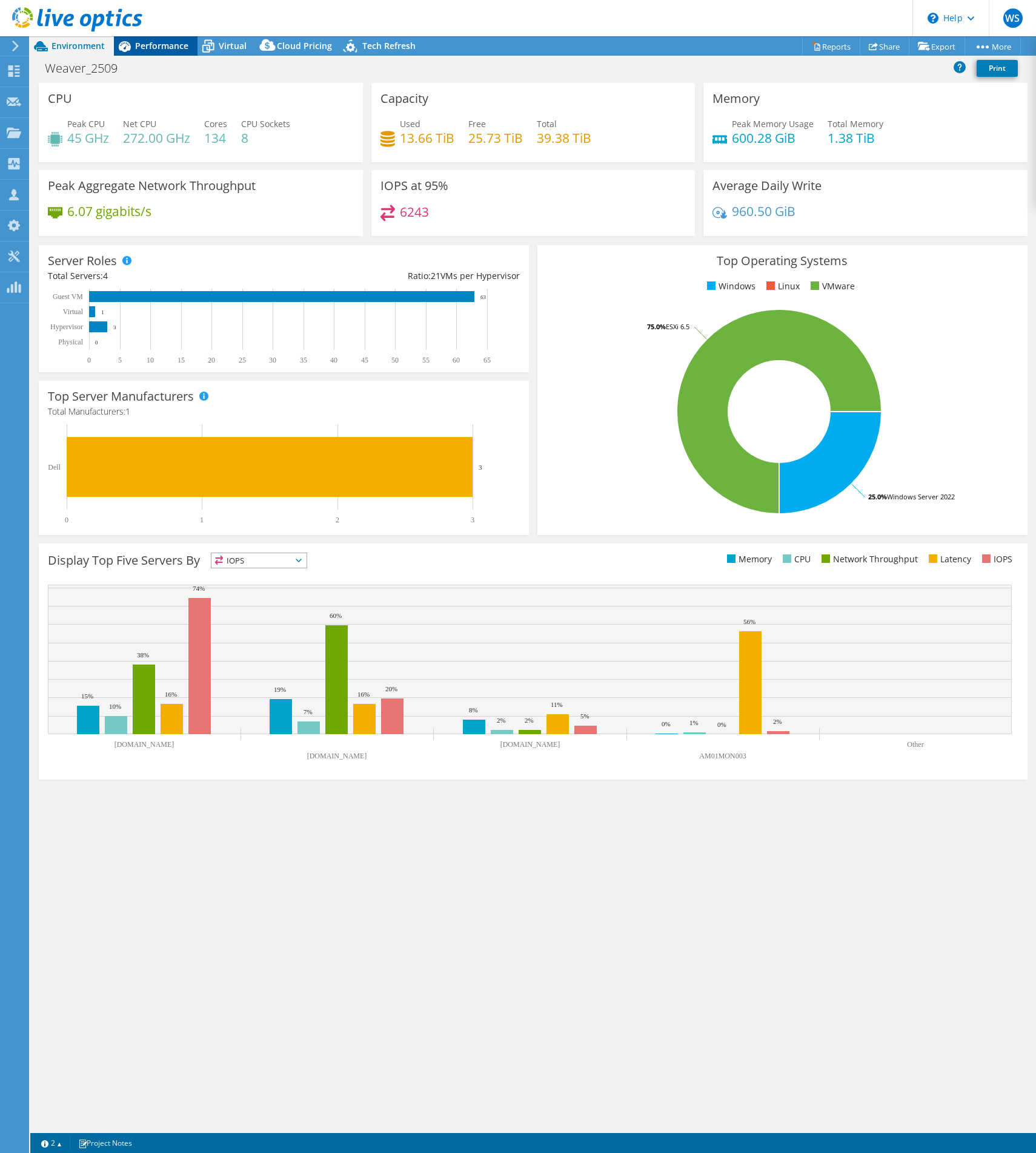
click at [164, 52] on div "Performance" at bounding box center [155, 46] width 83 height 19
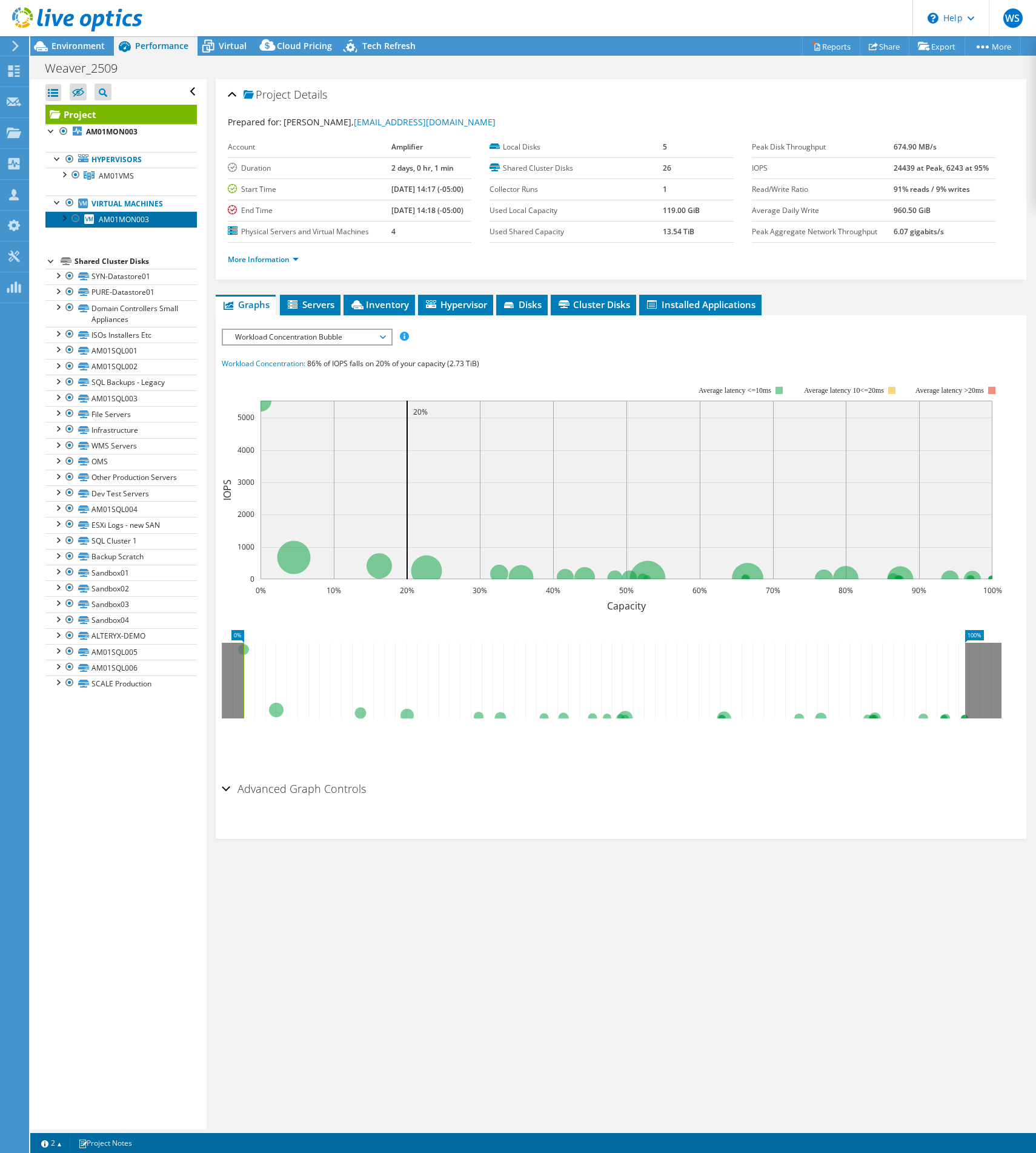
click at [162, 222] on link "AM01MON003" at bounding box center [121, 219] width 151 height 16
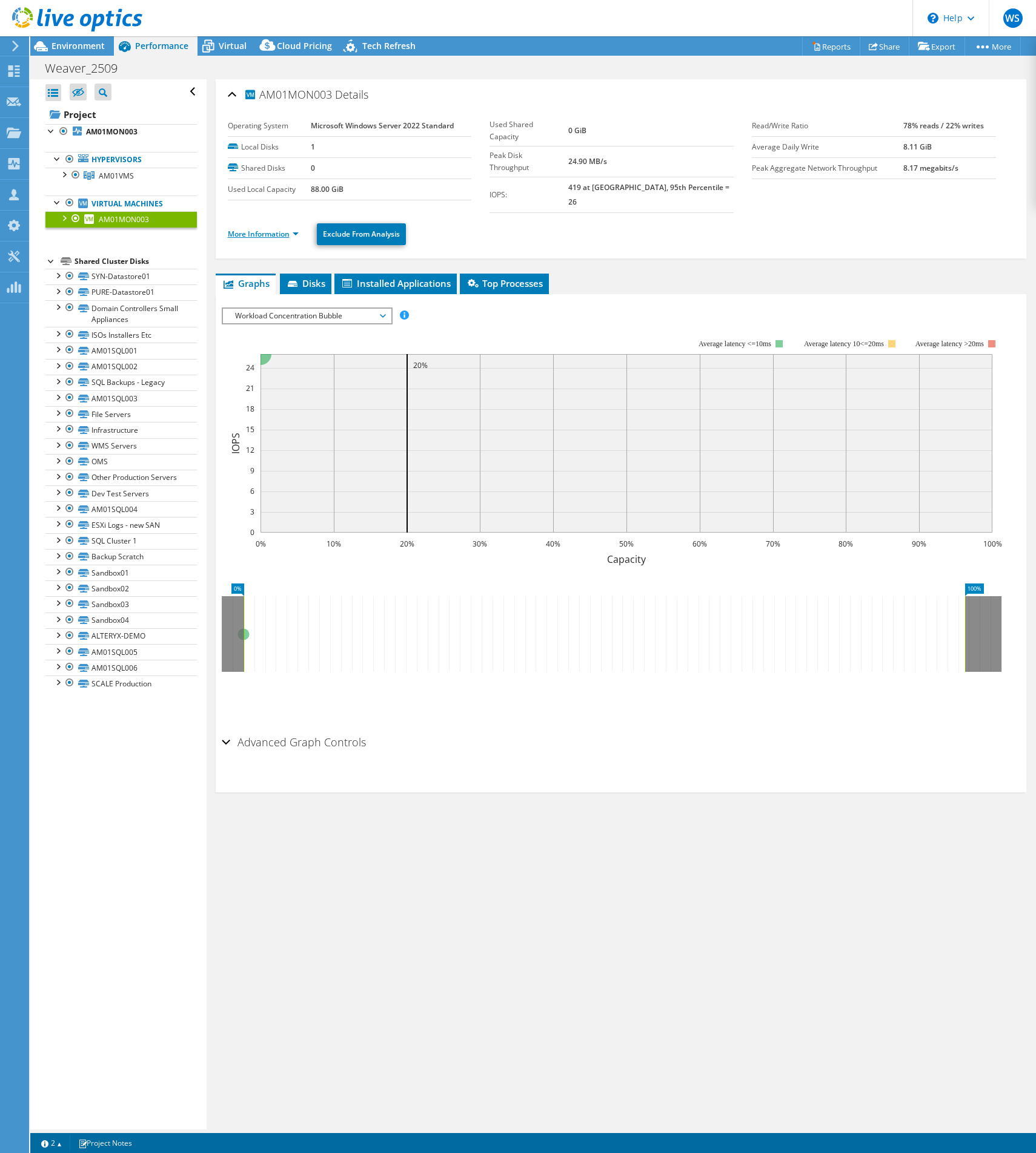
click at [280, 229] on link "More Information" at bounding box center [263, 234] width 71 height 11
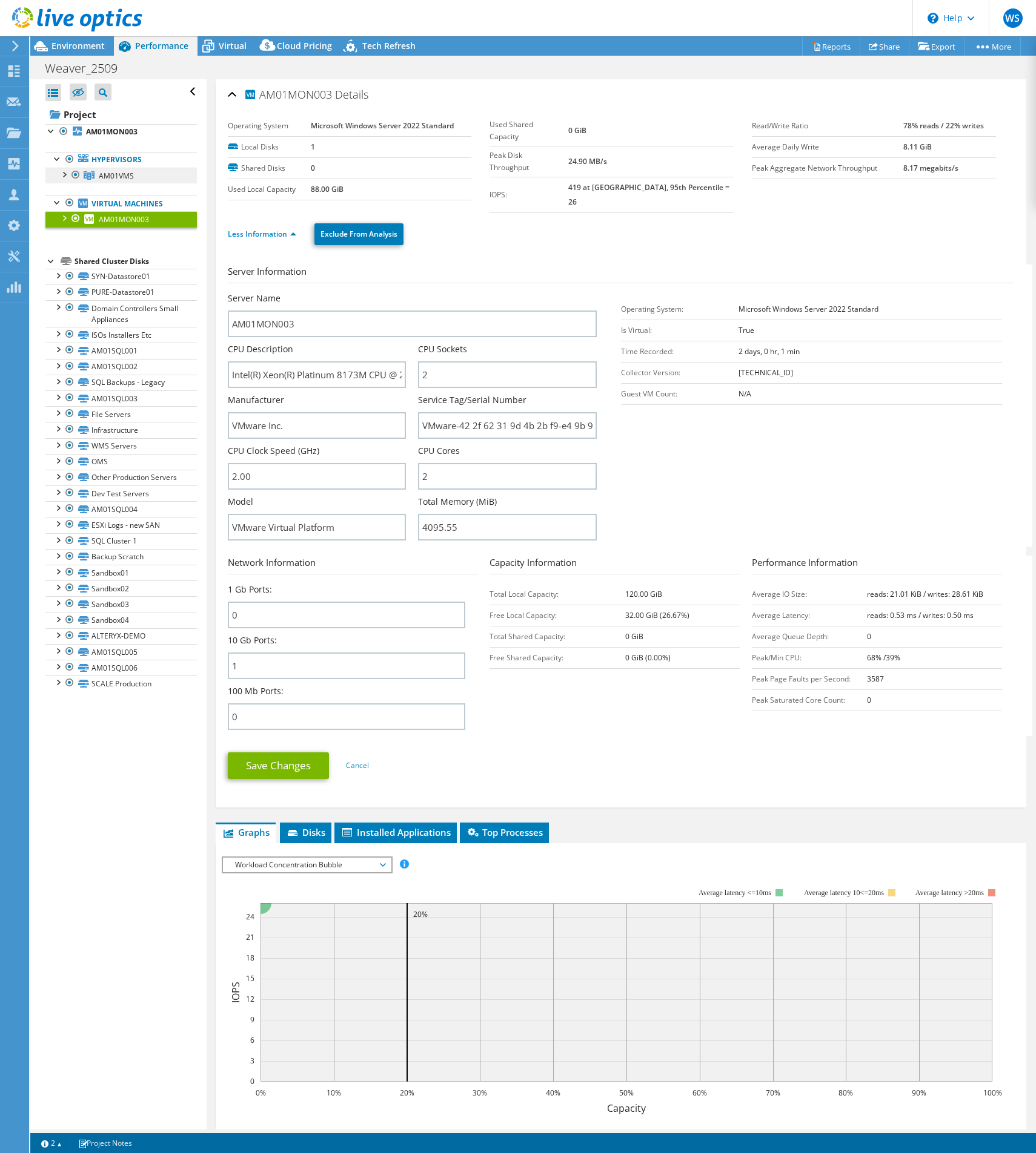
click at [98, 176] on link "AM01VMS" at bounding box center [121, 176] width 151 height 16
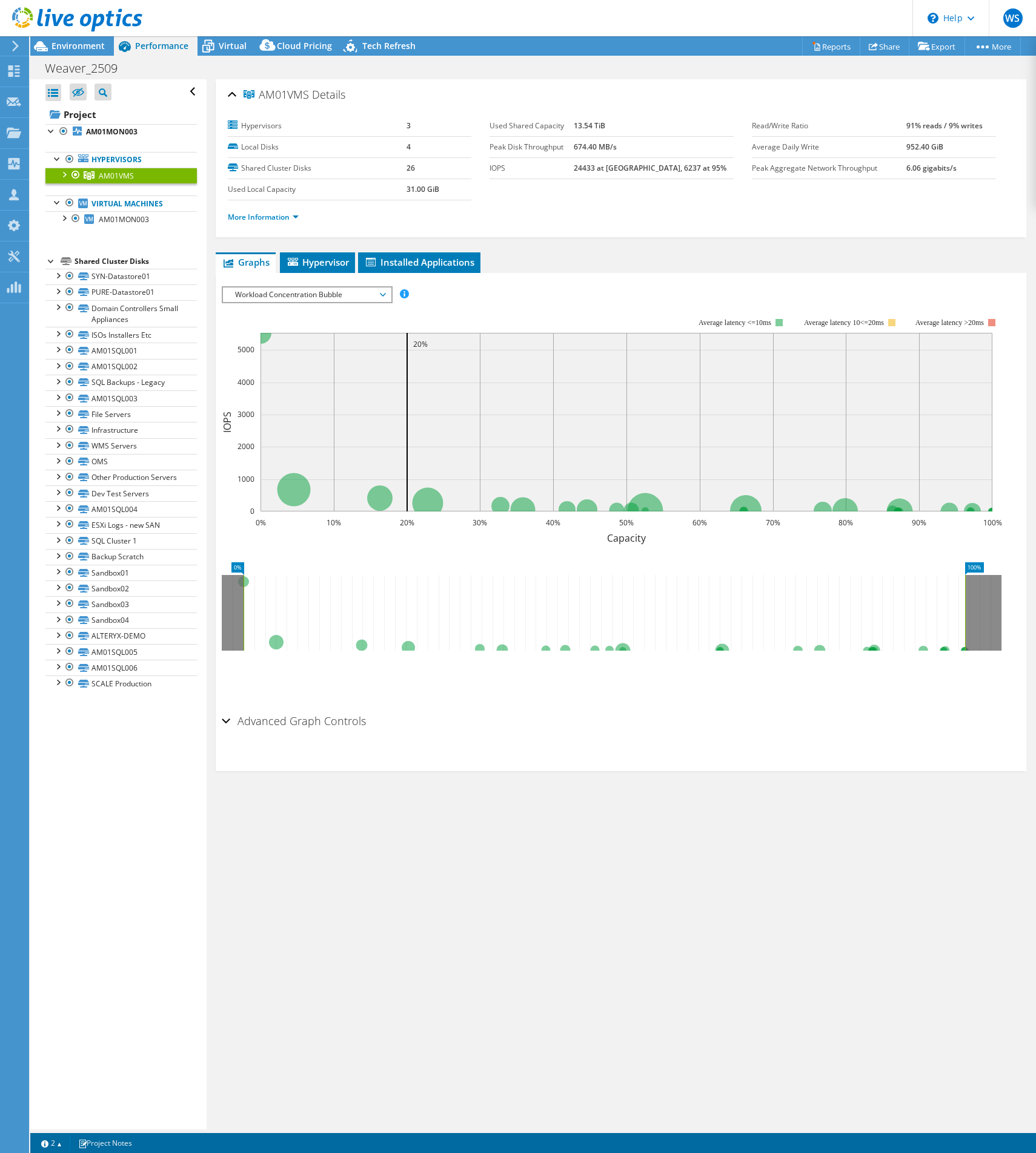
click at [67, 175] on div at bounding box center [63, 174] width 12 height 12
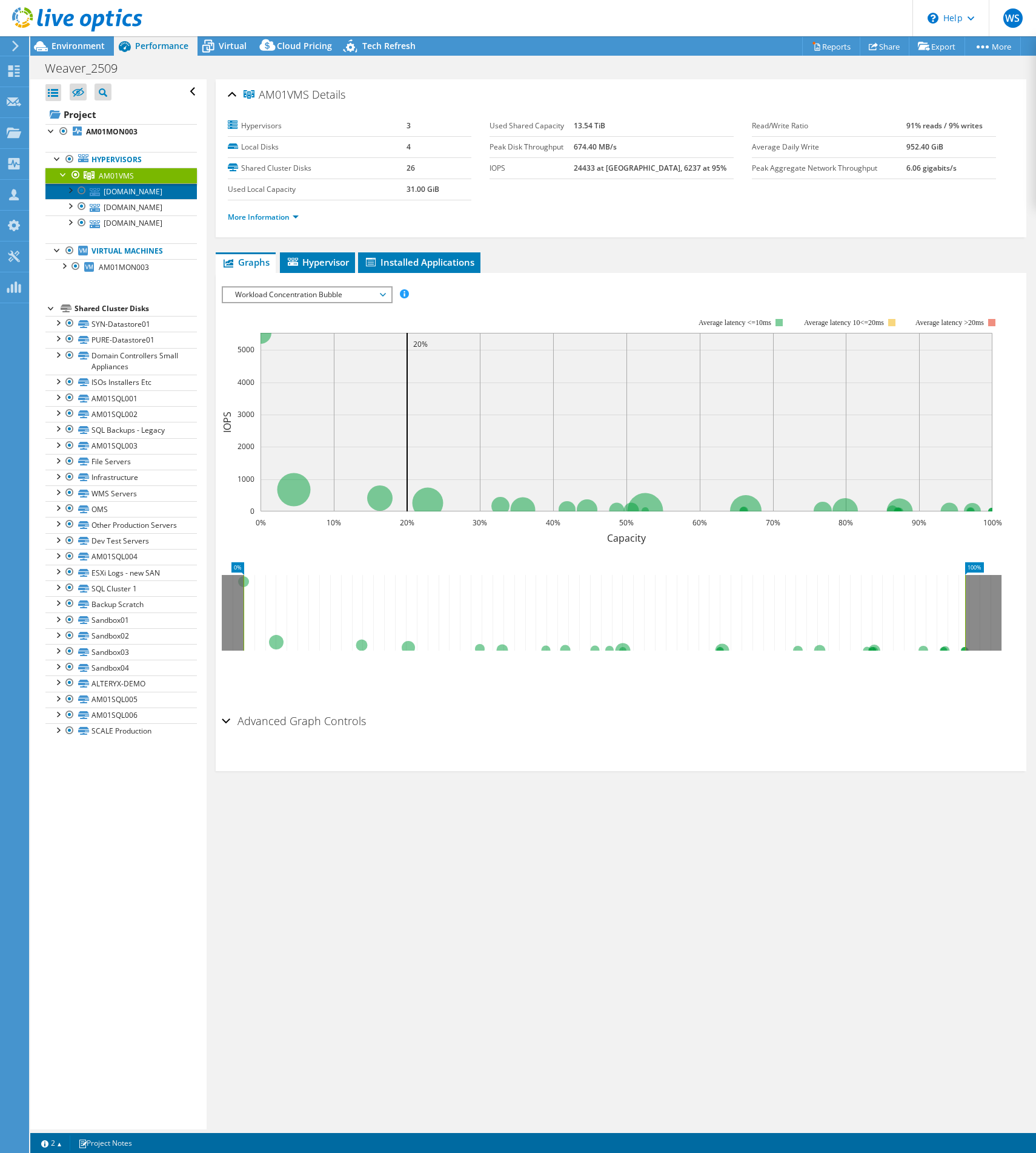
click at [147, 188] on link "am01vms007.ampcorp.org" at bounding box center [121, 191] width 151 height 16
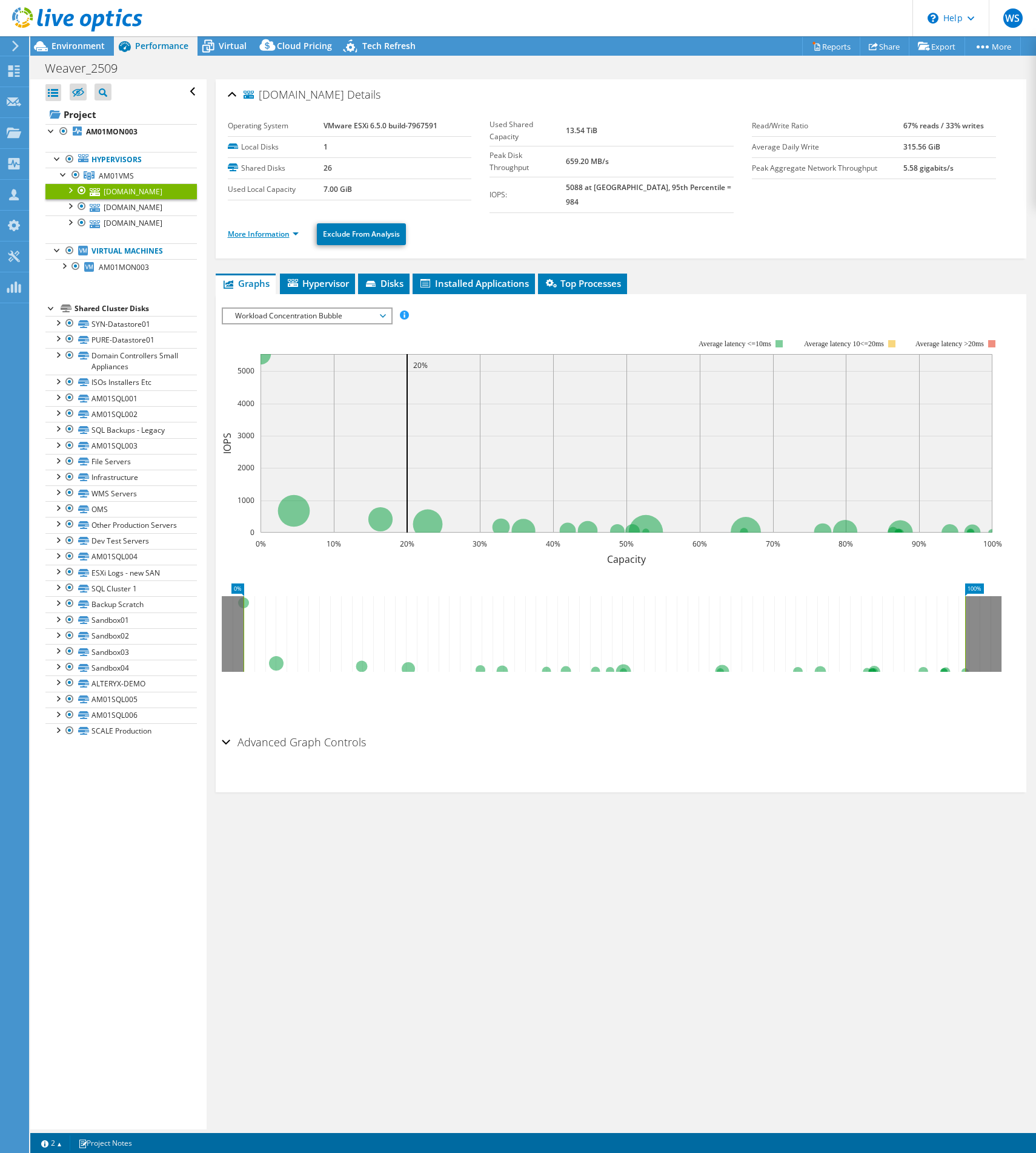
click at [285, 229] on link "More Information" at bounding box center [263, 234] width 71 height 11
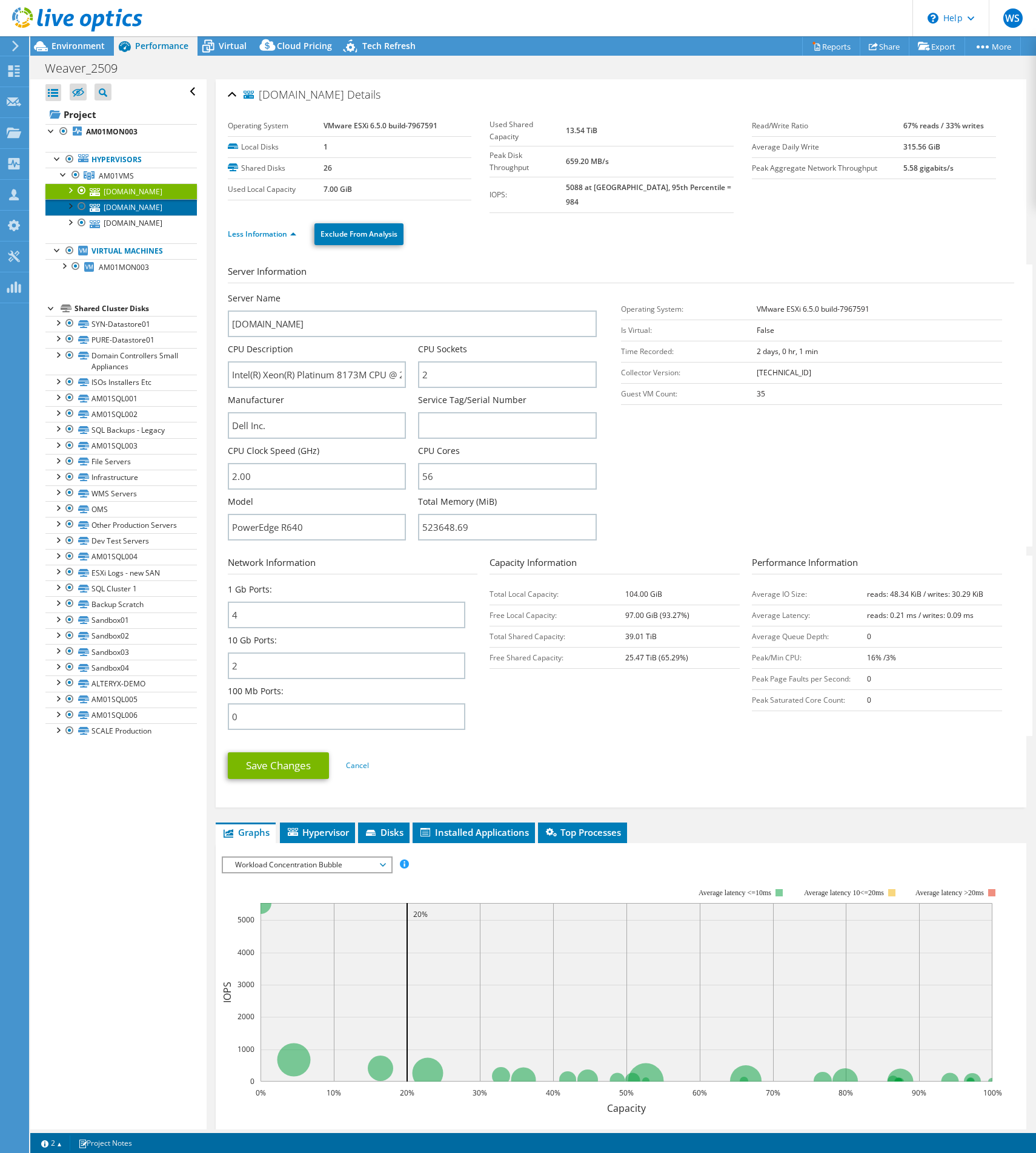
click at [145, 209] on link "am01vms006.ampcorp.org" at bounding box center [121, 207] width 151 height 16
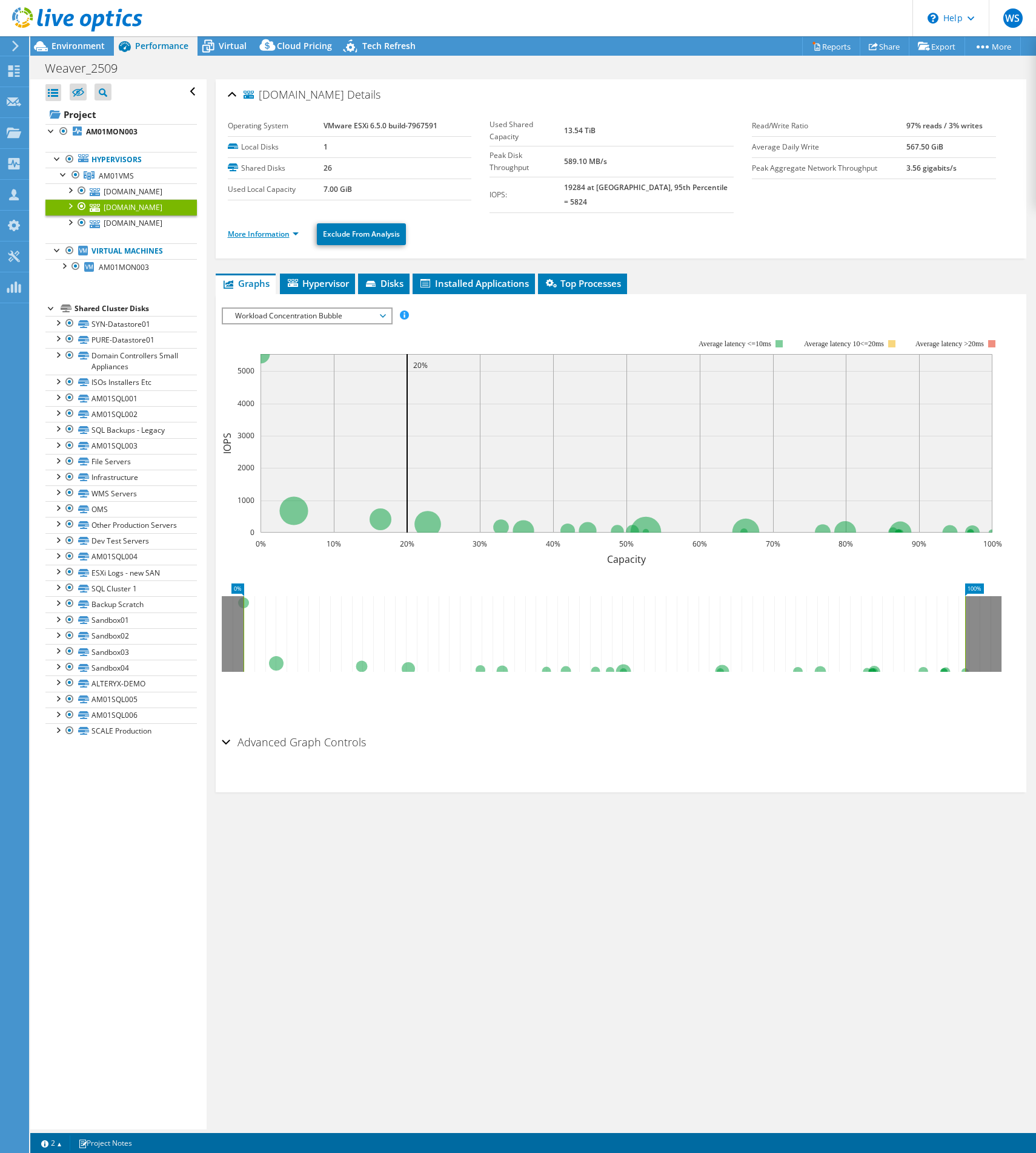
click at [249, 229] on link "More Information" at bounding box center [263, 234] width 71 height 11
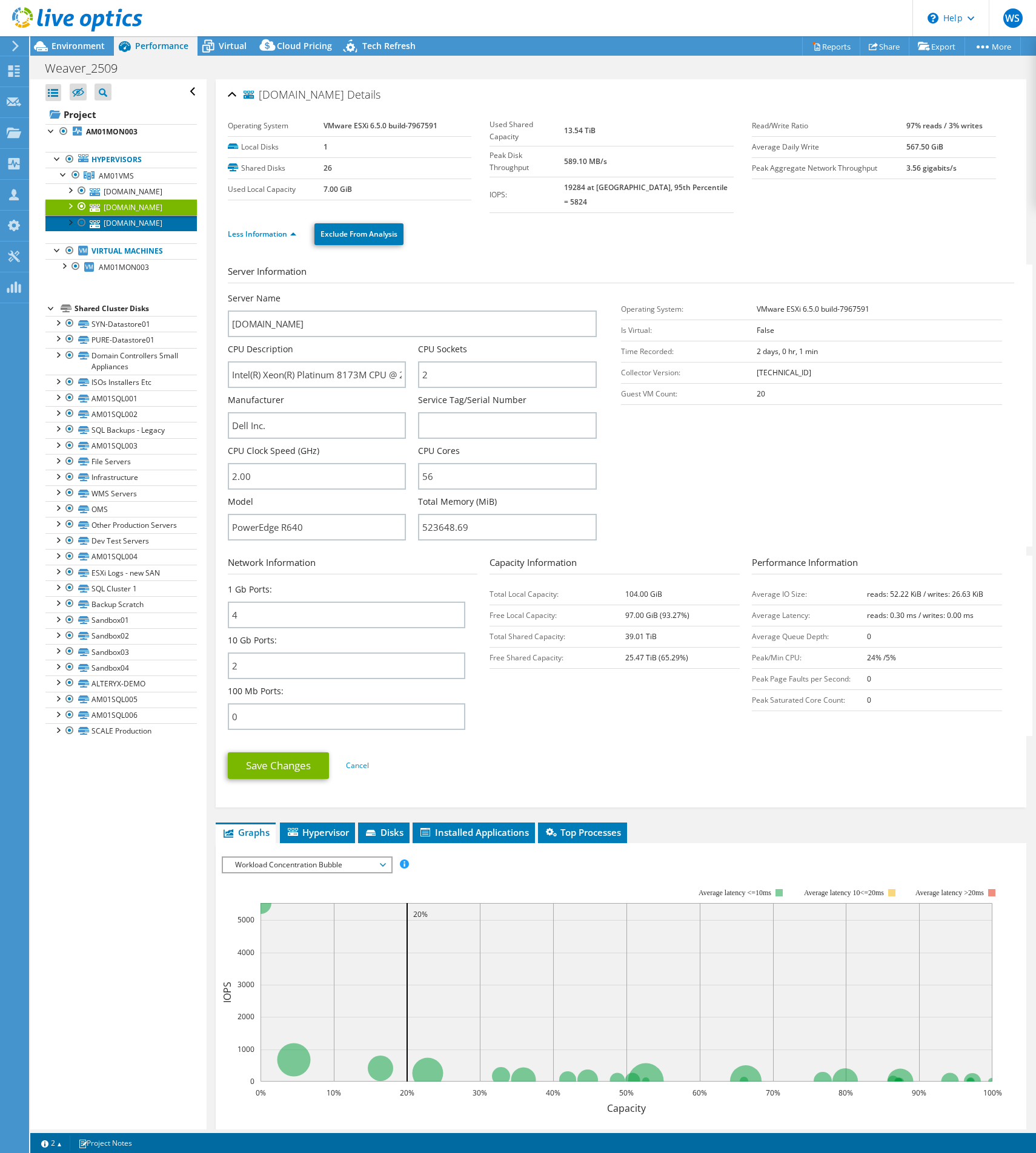
click at [128, 223] on link "am01vms004.ampcorp.org" at bounding box center [121, 223] width 151 height 16
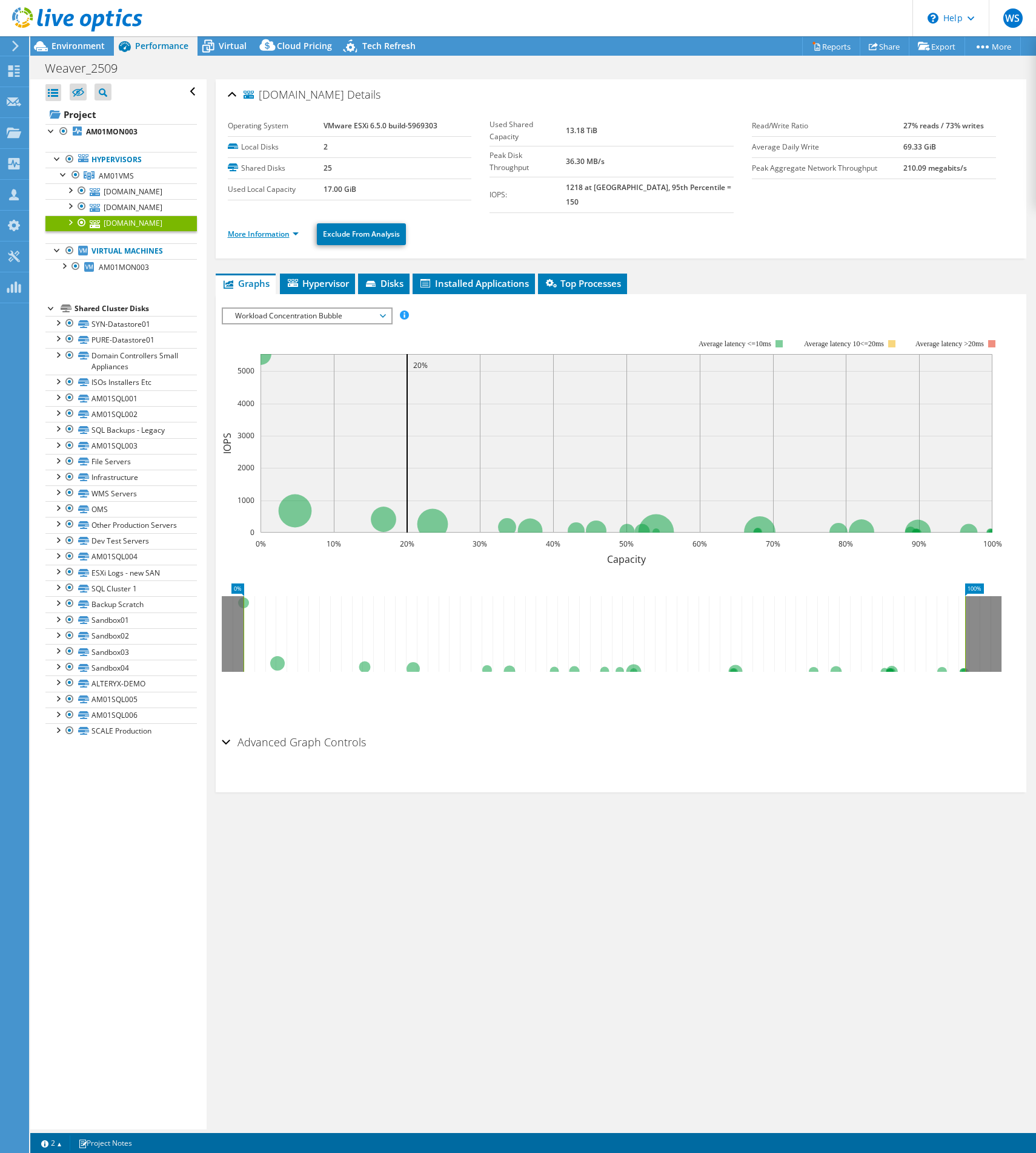
click at [287, 229] on link "More Information" at bounding box center [263, 234] width 71 height 11
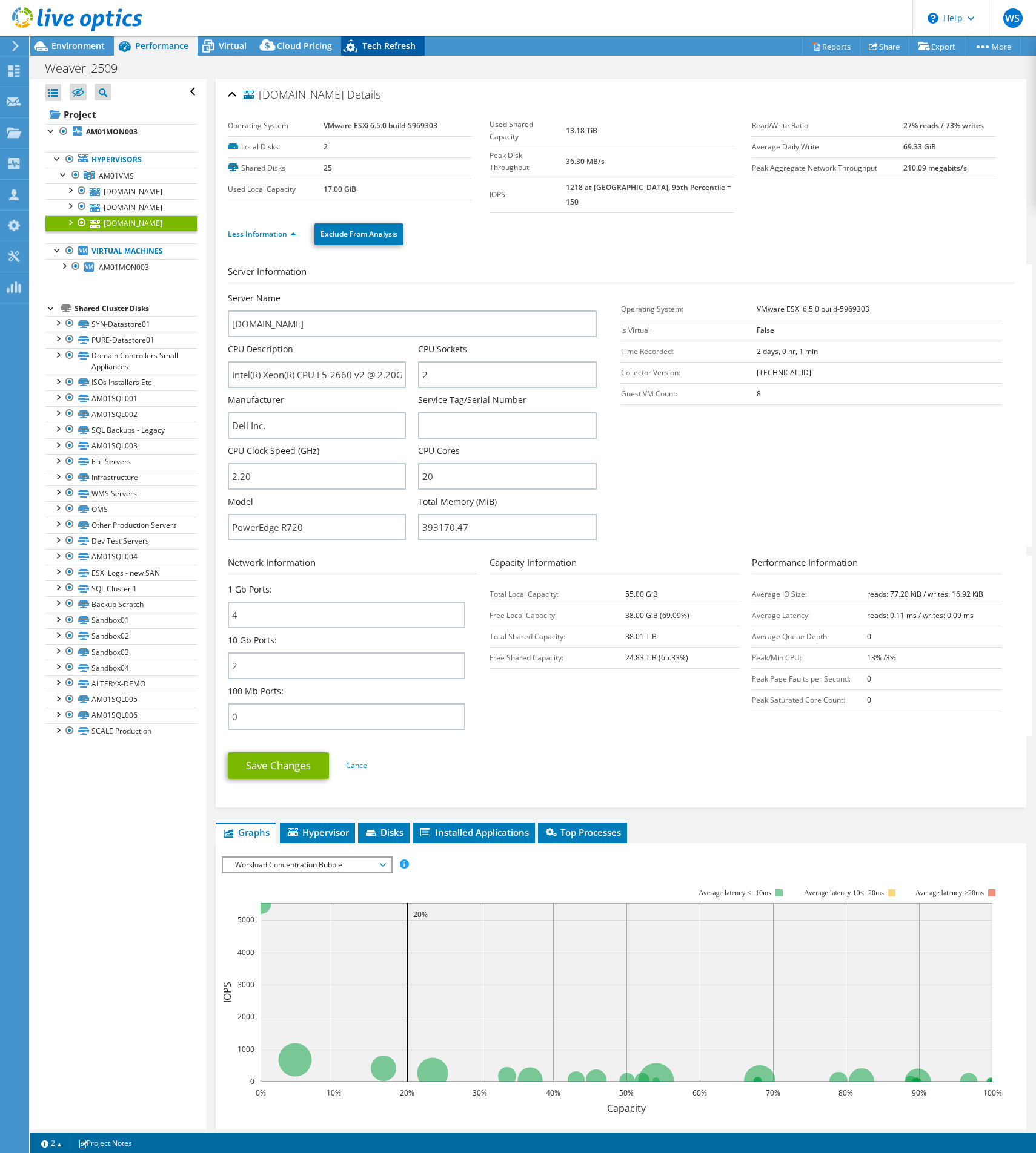
click at [378, 46] on span "Tech Refresh" at bounding box center [388, 46] width 53 height 12
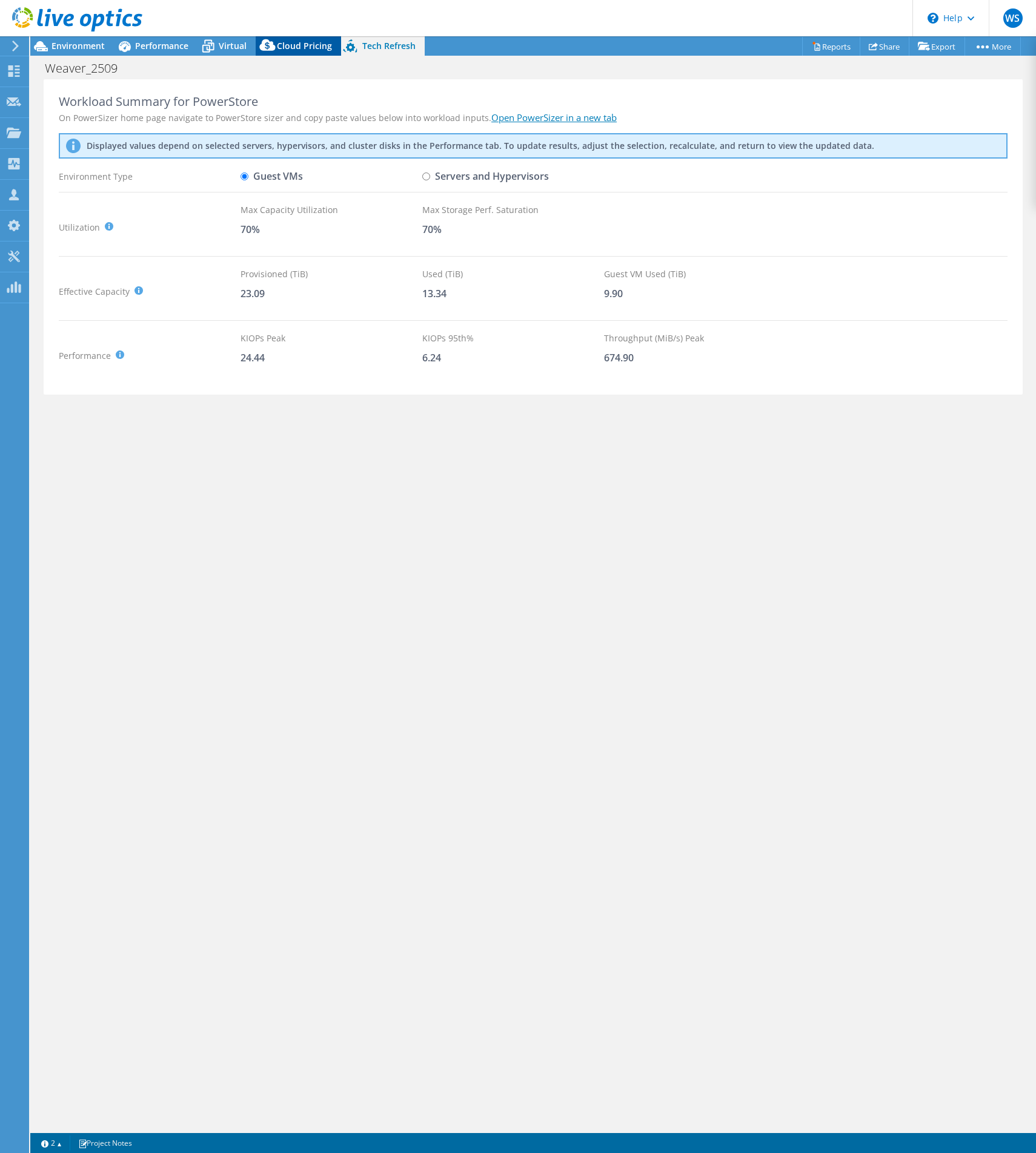
click at [290, 49] on span "Cloud Pricing" at bounding box center [304, 46] width 55 height 12
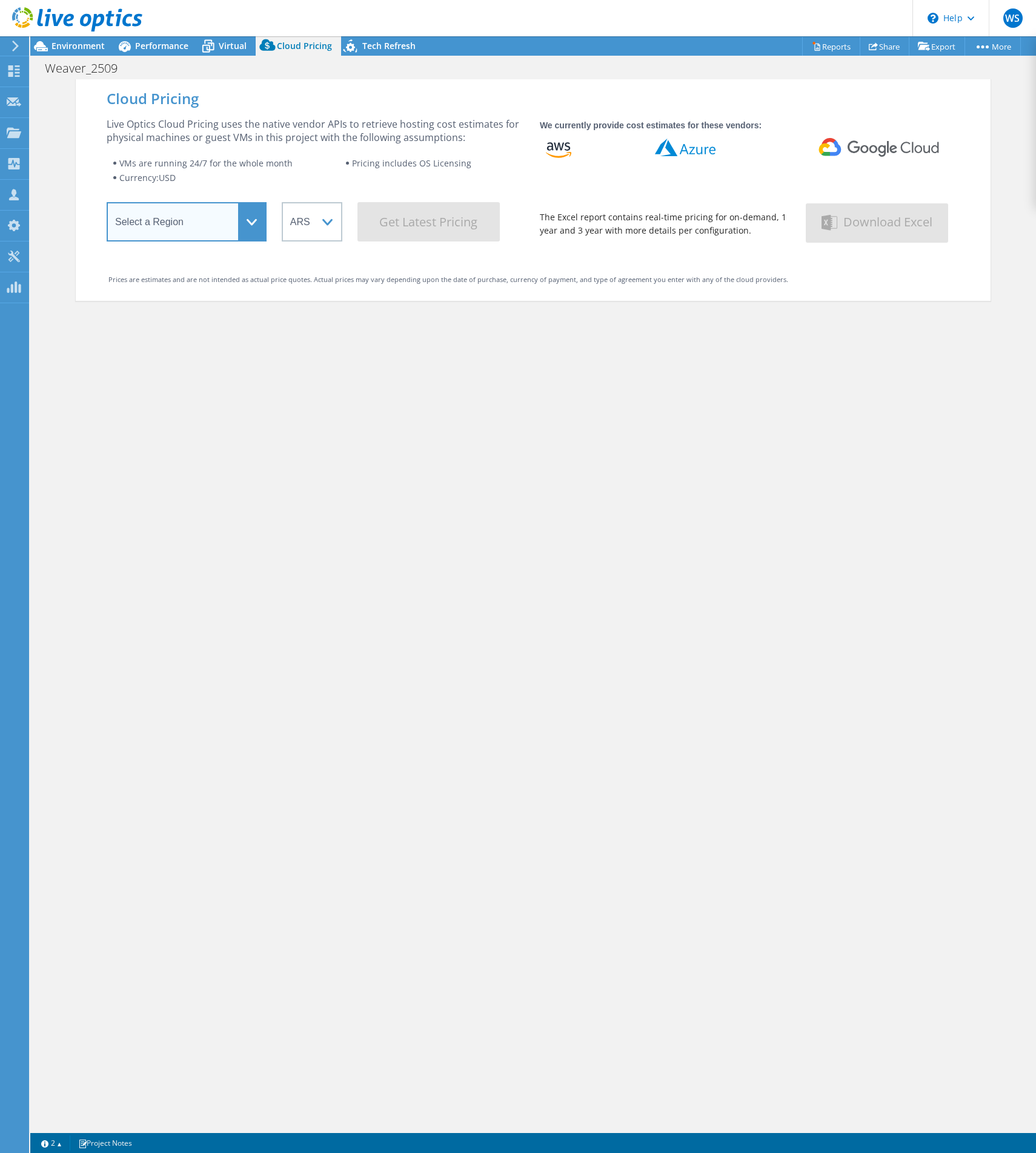
click at [245, 210] on select "Select a Region Asia Pacific (Hong Kong) Asia Pacific (Mumbai) Asia Pacific (Se…" at bounding box center [186, 222] width 160 height 40
select select "USEast"
click at [107, 207] on select "Select a Region Asia Pacific (Hong Kong) Asia Pacific (Mumbai) Asia Pacific (Se…" at bounding box center [186, 222] width 160 height 40
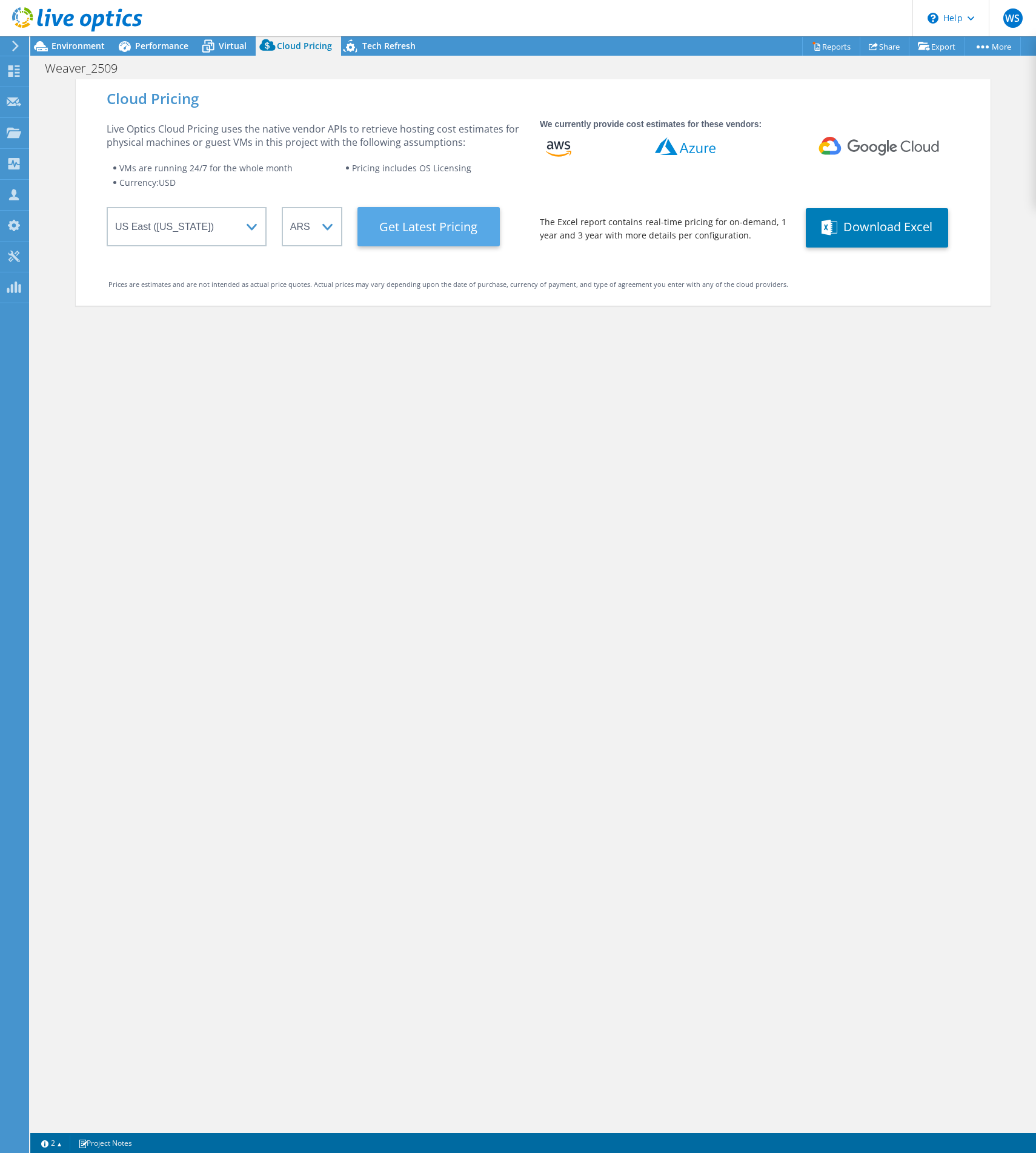
click at [428, 225] on Latest "Get Latest Pricing" at bounding box center [428, 227] width 143 height 40
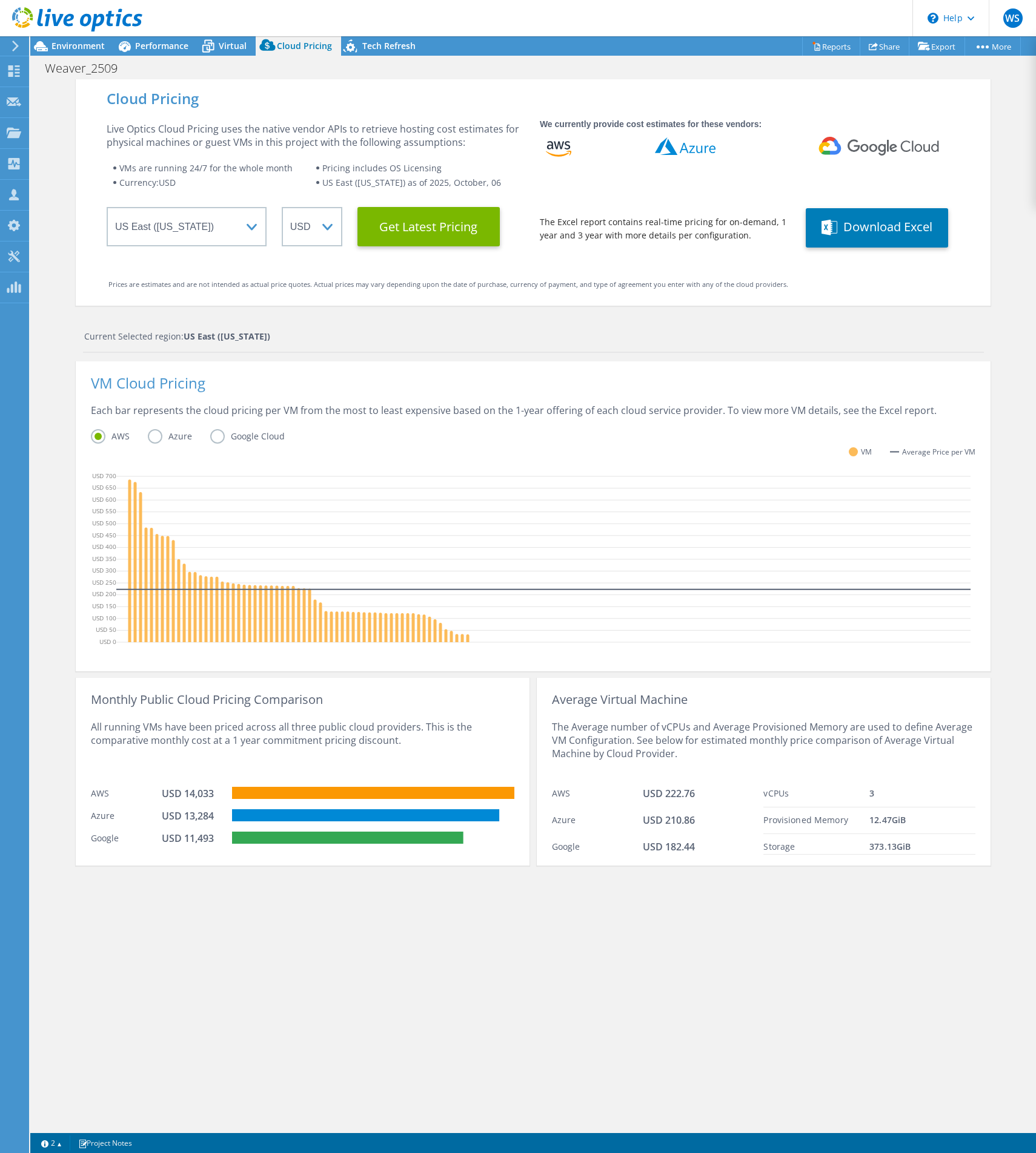
click at [159, 437] on label "Azure" at bounding box center [178, 436] width 62 height 15
click at [0, 0] on input "Azure" at bounding box center [0, 0] width 0 height 0
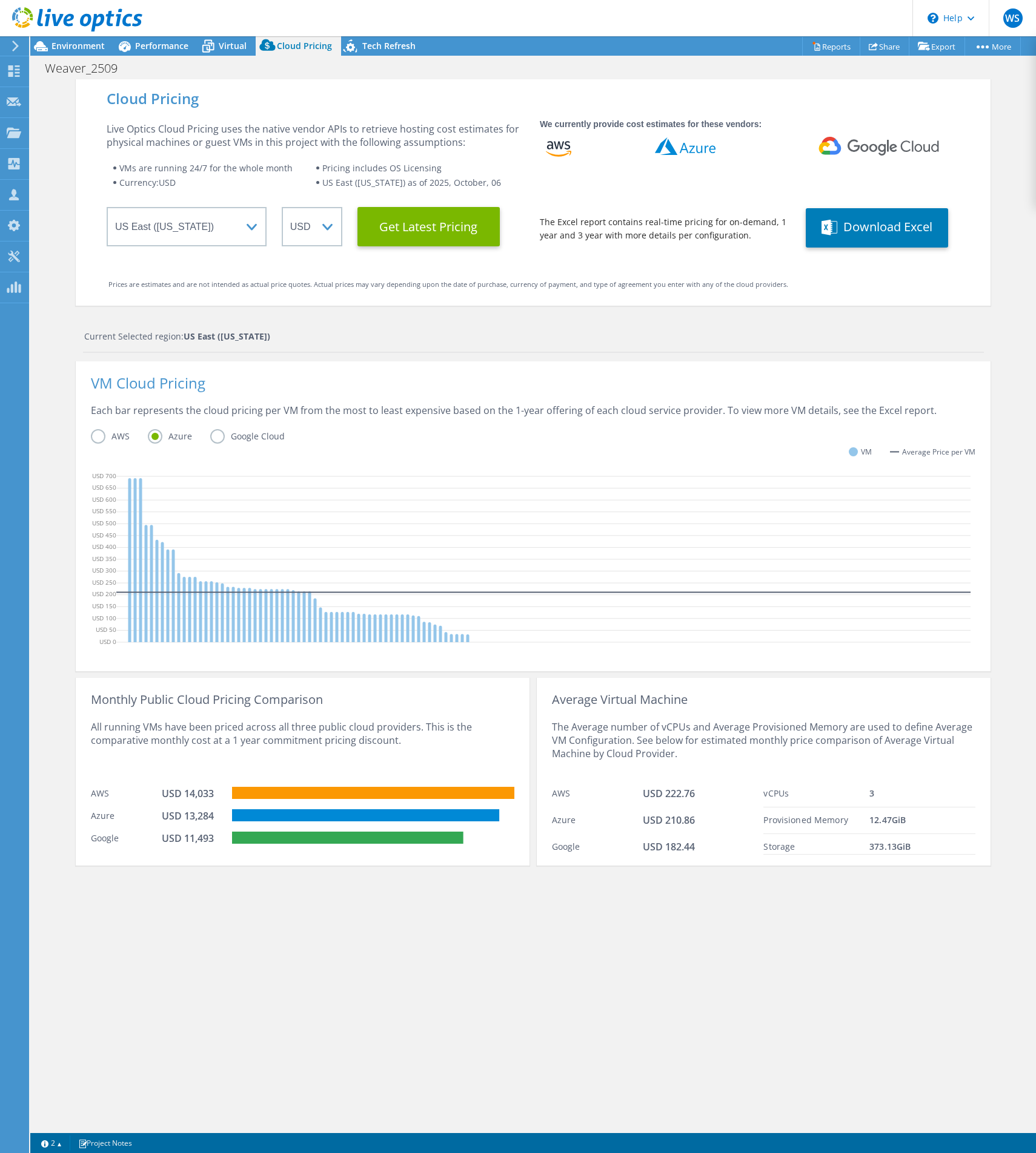
click at [230, 432] on label "Google Cloud" at bounding box center [257, 436] width 93 height 15
click at [0, 0] on input "Google Cloud" at bounding box center [0, 0] width 0 height 0
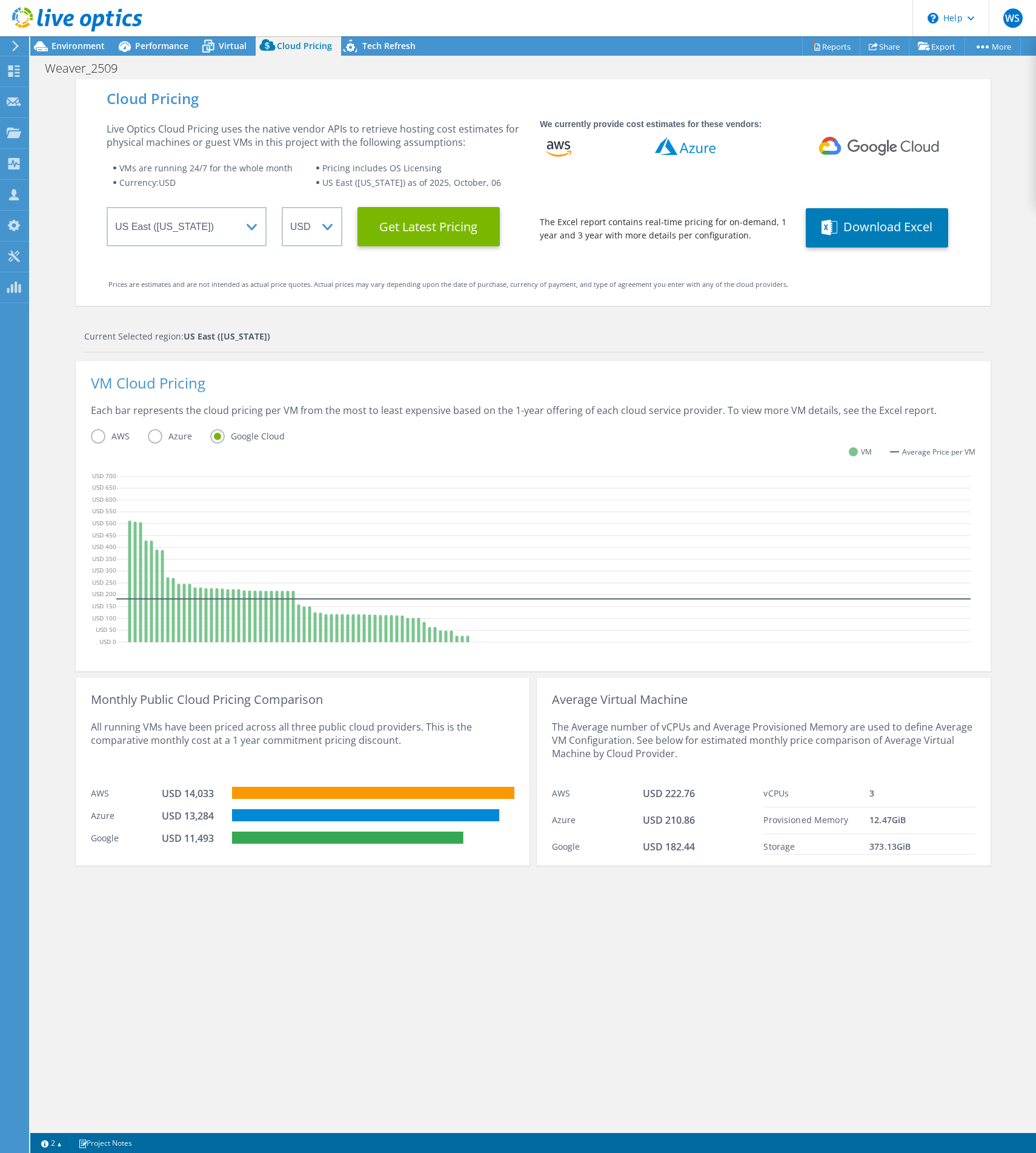
click at [174, 435] on label "Azure" at bounding box center [178, 436] width 62 height 15
click at [0, 0] on input "Azure" at bounding box center [0, 0] width 0 height 0
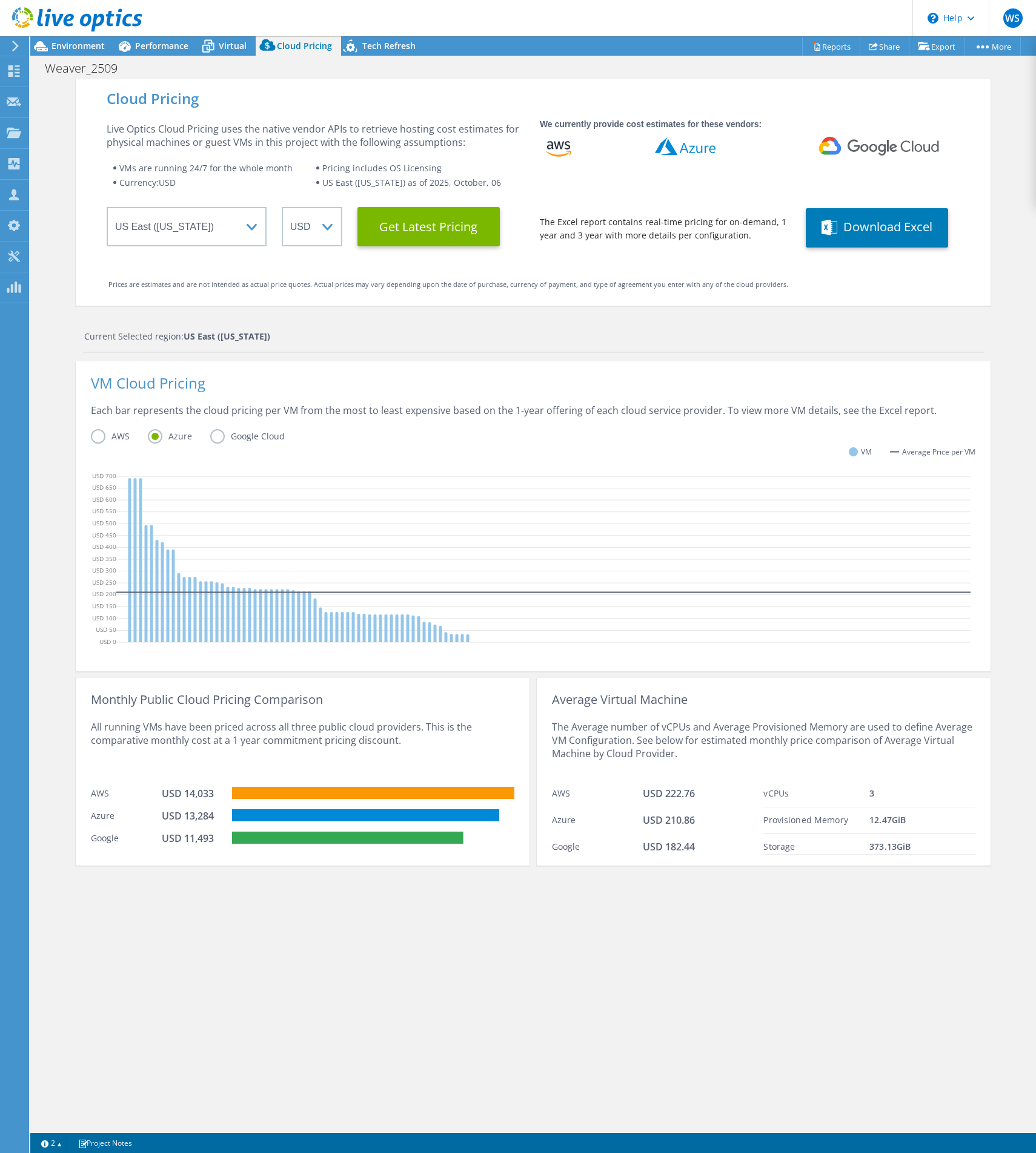
click at [114, 439] on label "AWS" at bounding box center [119, 436] width 57 height 15
click at [0, 0] on input "AWS" at bounding box center [0, 0] width 0 height 0
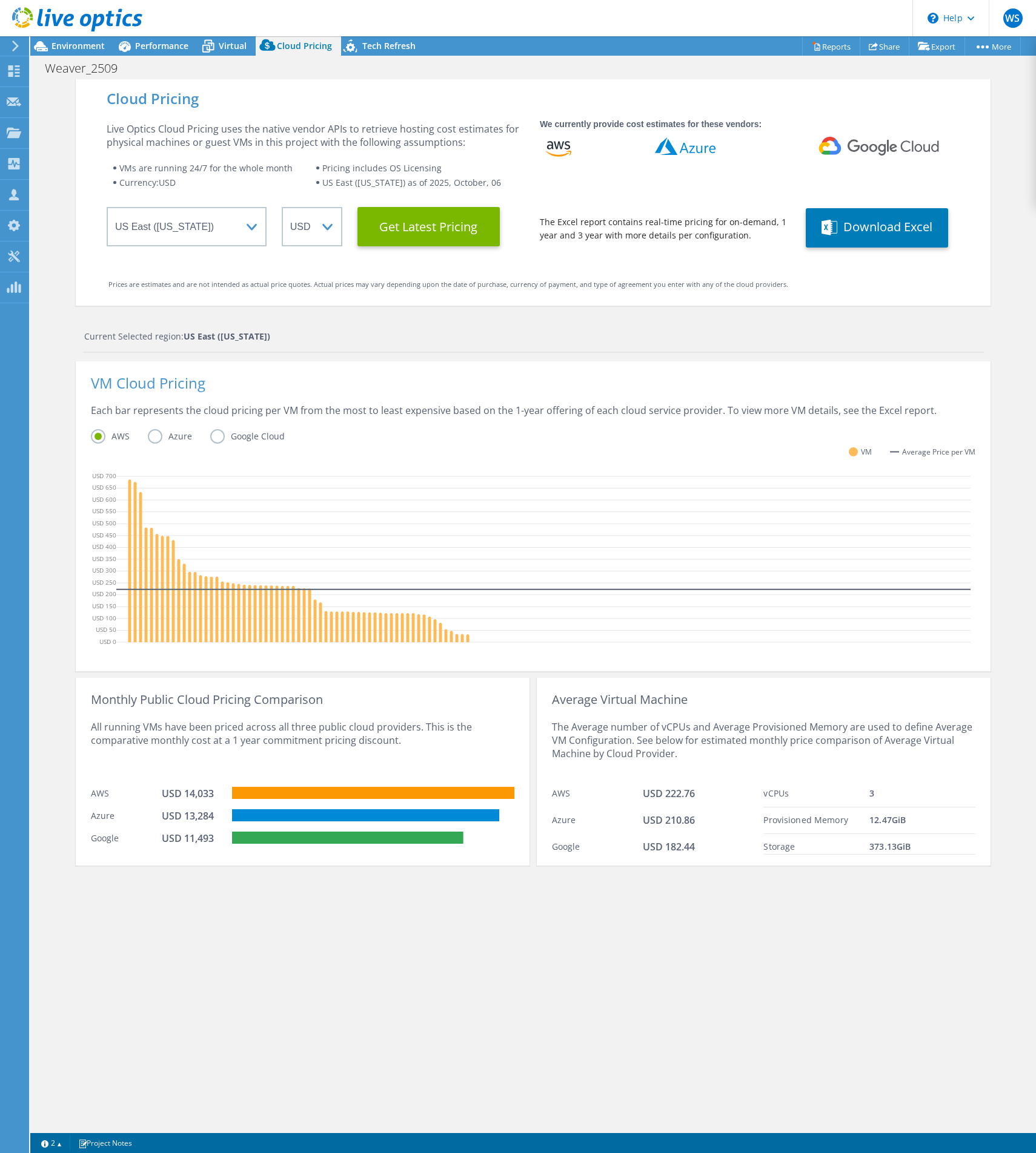
click at [732, 250] on div "Cloud Pricing Live Optics Cloud Pricing uses the native vendor APIs to retrieve…" at bounding box center [533, 193] width 915 height 227
click at [875, 228] on button "Download Excel" at bounding box center [876, 228] width 143 height 40
click at [194, 52] on div "Performance" at bounding box center [155, 46] width 83 height 19
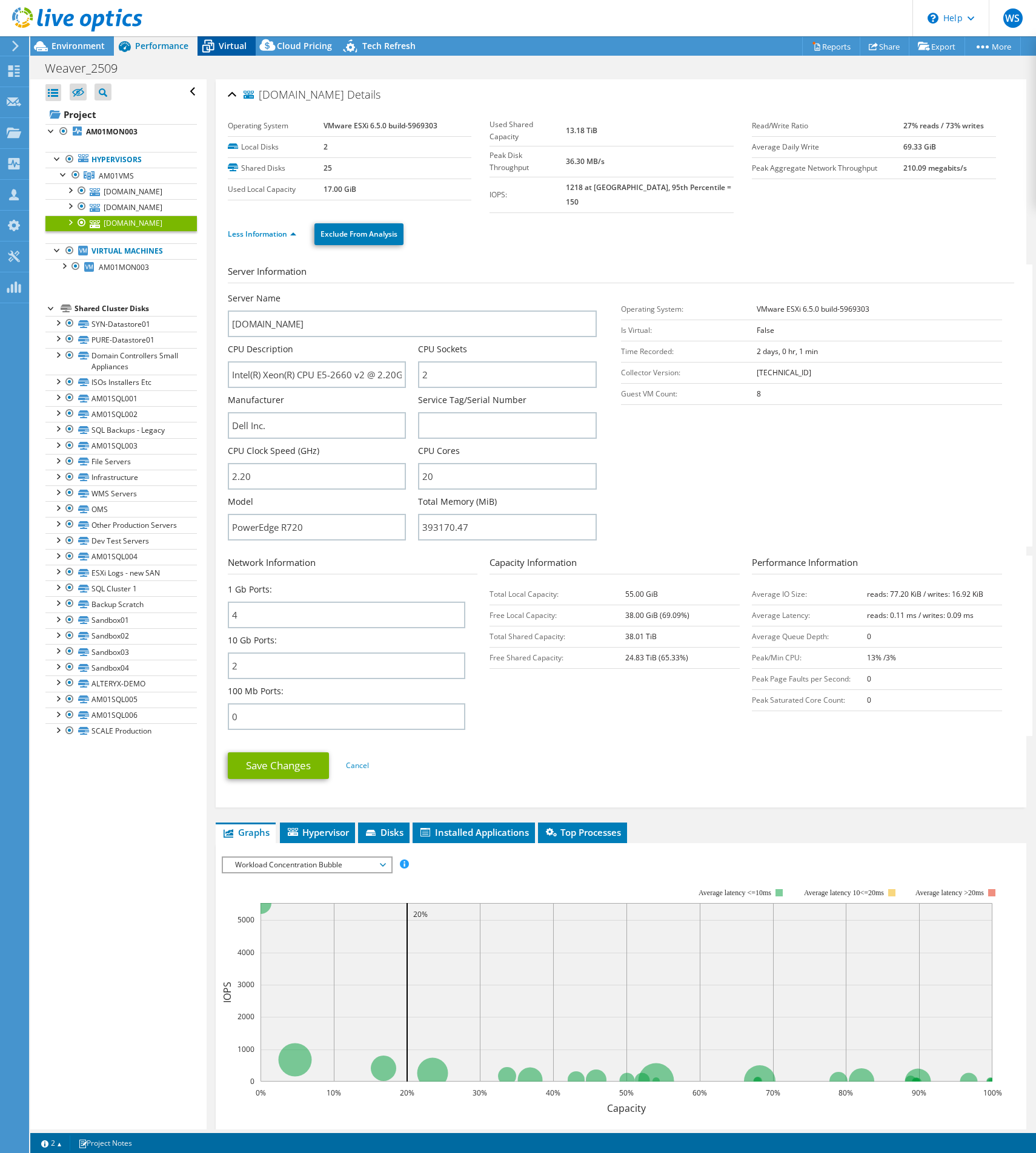
click at [219, 50] on span "Virtual" at bounding box center [232, 46] width 28 height 12
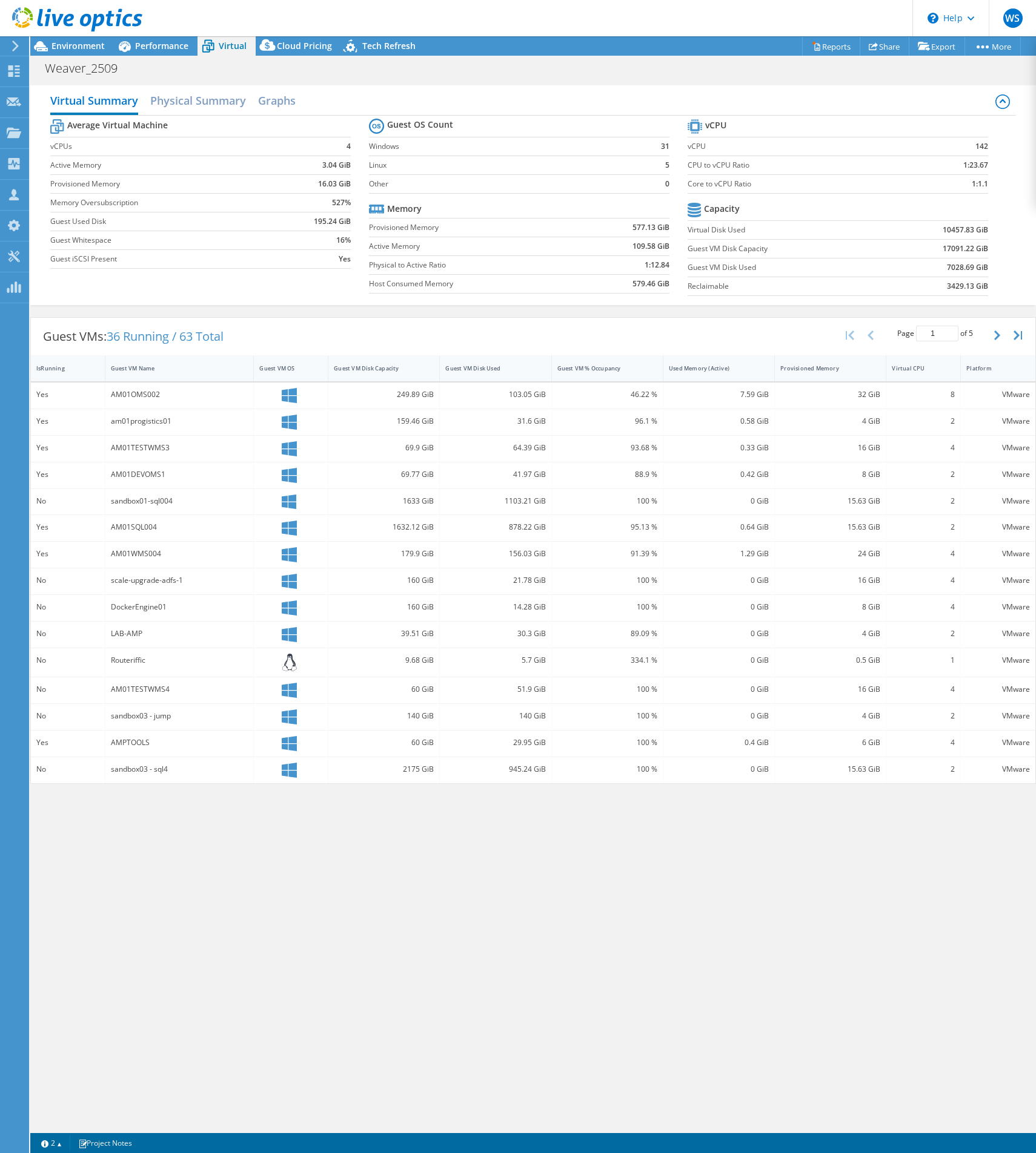
click at [92, 38] on div at bounding box center [71, 20] width 143 height 41
click at [90, 48] on span "Environment" at bounding box center [78, 46] width 53 height 12
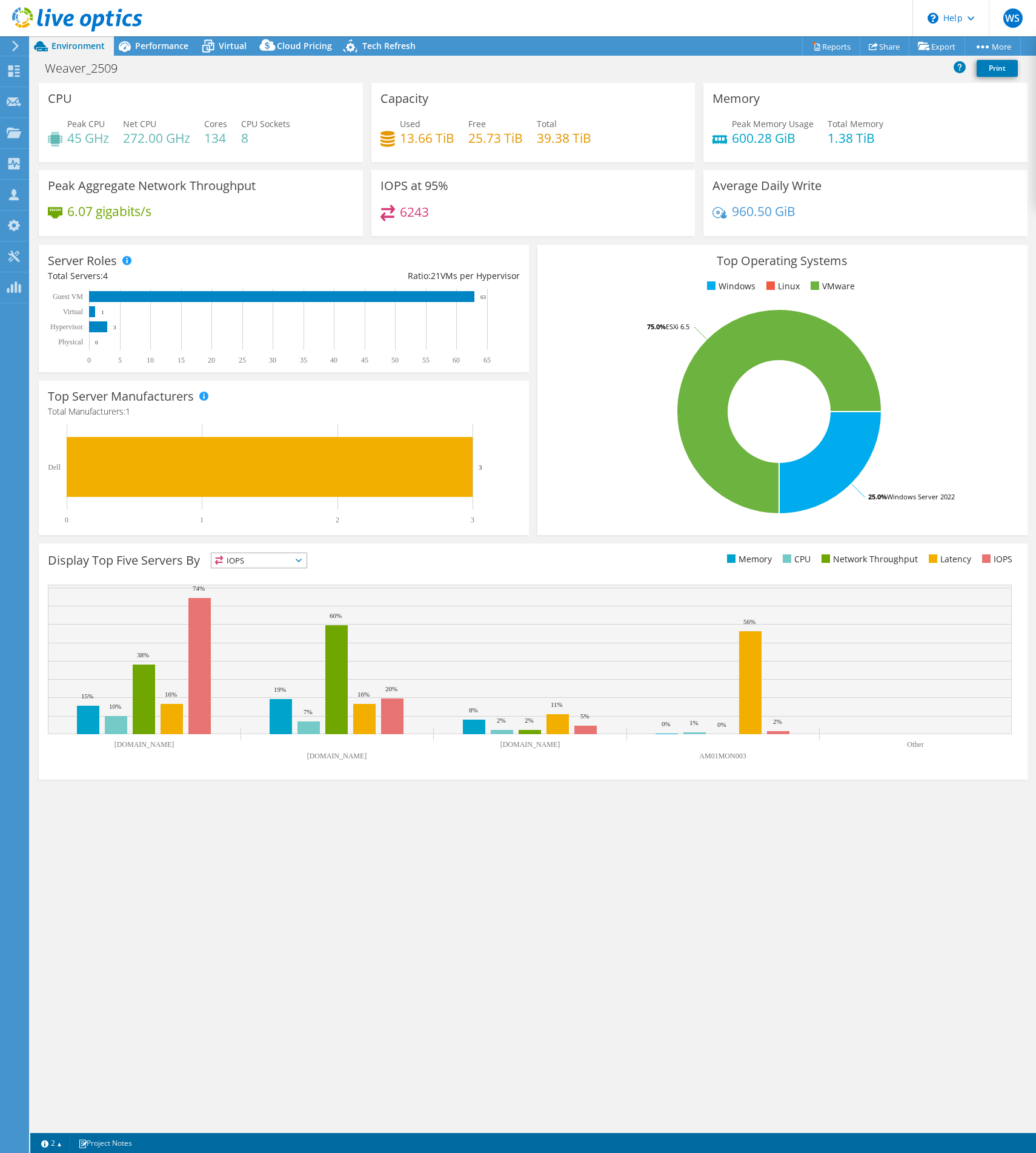
click at [651, 198] on div "IOPS at 95% 6243" at bounding box center [534, 203] width 324 height 66
click at [825, 49] on link "Reports" at bounding box center [831, 46] width 58 height 18
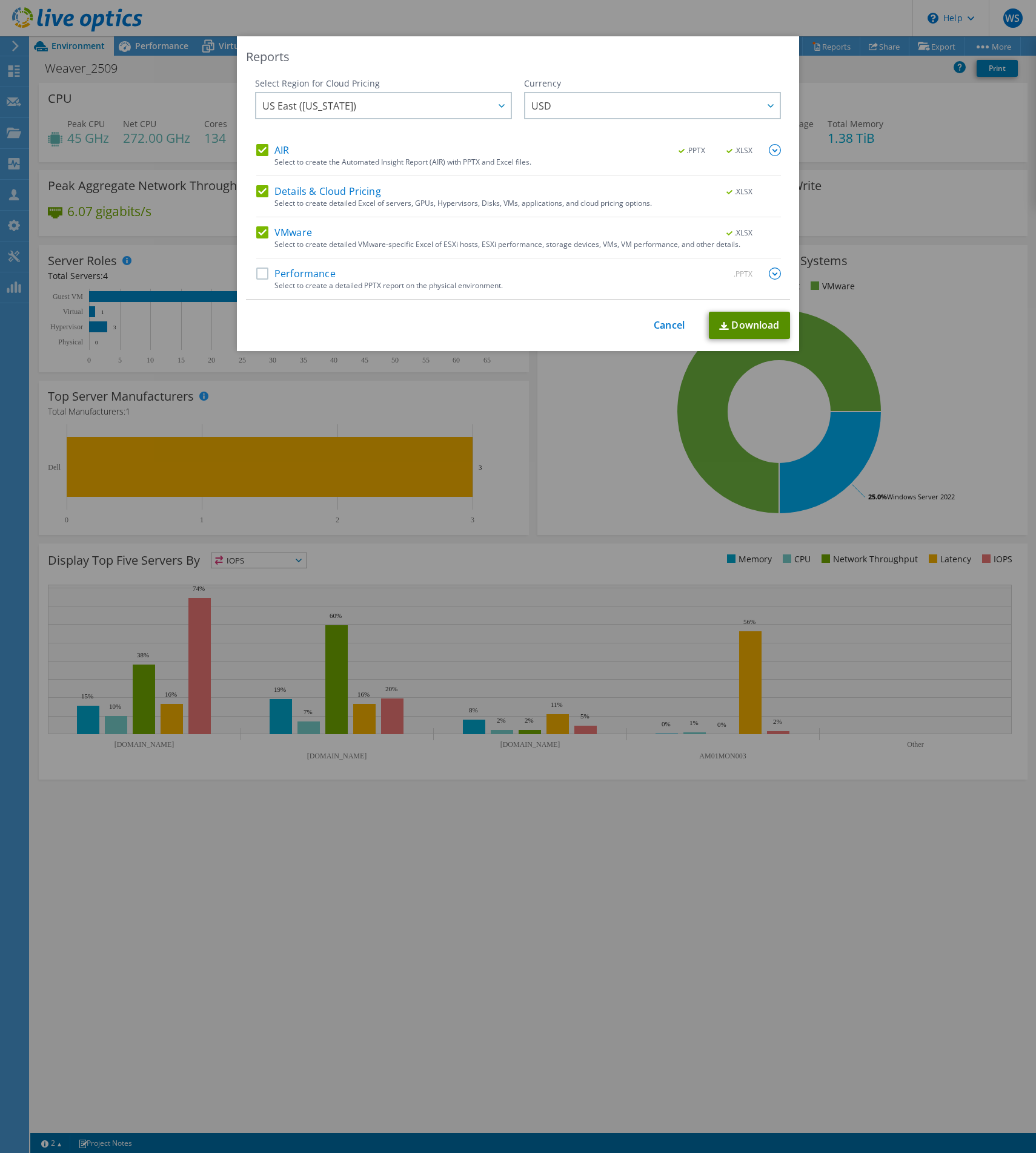
click at [744, 320] on link "Download" at bounding box center [749, 326] width 81 height 27
click at [656, 327] on link "Cancel" at bounding box center [669, 326] width 31 height 12
